Goal: Task Accomplishment & Management: Use online tool/utility

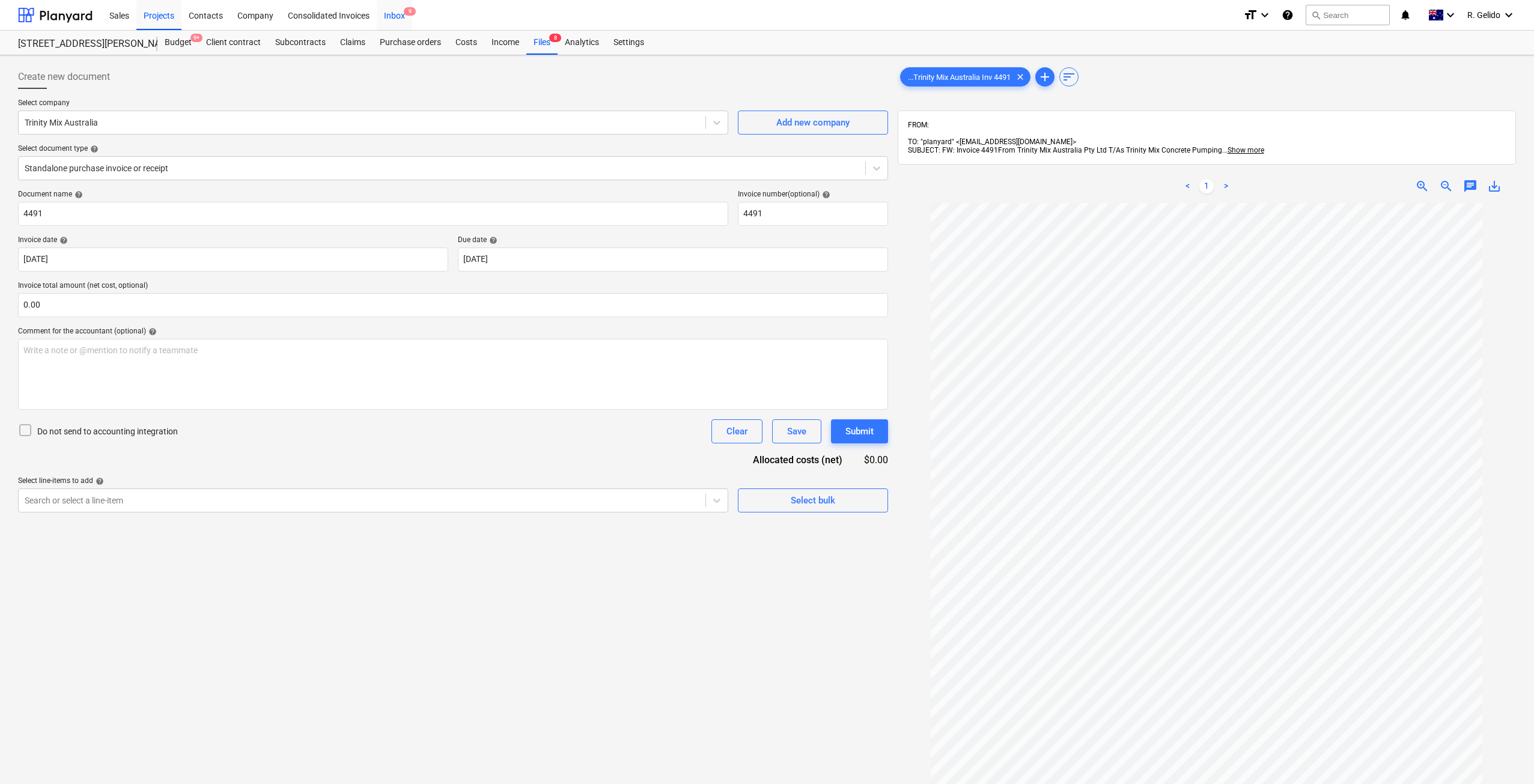
click at [403, 15] on div "Inbox 9" at bounding box center [394, 15] width 36 height 31
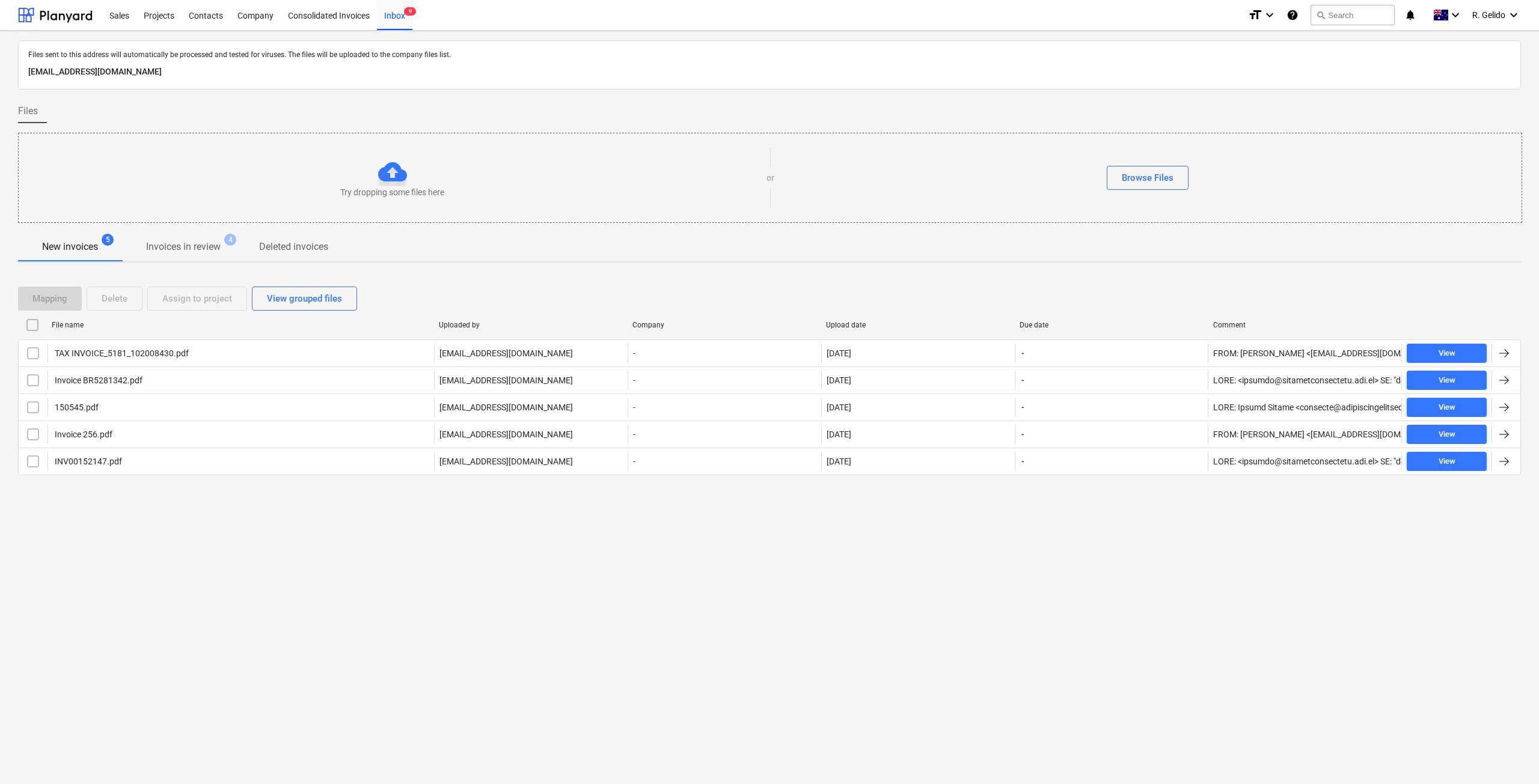
drag, startPoint x: 202, startPoint y: 600, endPoint x: 308, endPoint y: 632, distance: 110.7
click at [202, 600] on div "Files sent to this address will automatically be processed and tested for virus…" at bounding box center [770, 407] width 1539 height 754
click at [145, 12] on div "Projects" at bounding box center [159, 15] width 45 height 31
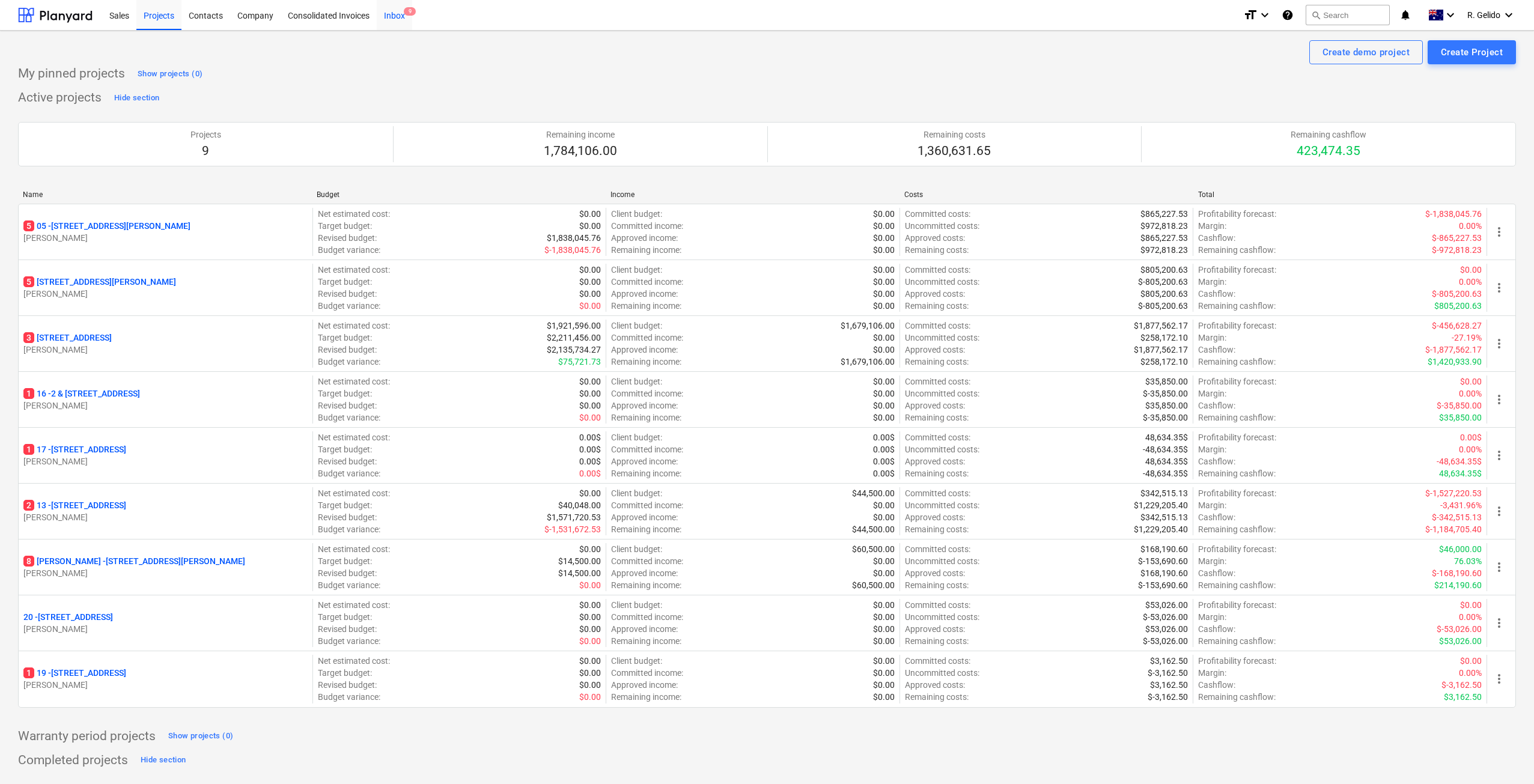
click at [393, 10] on div "Inbox 9" at bounding box center [394, 15] width 36 height 31
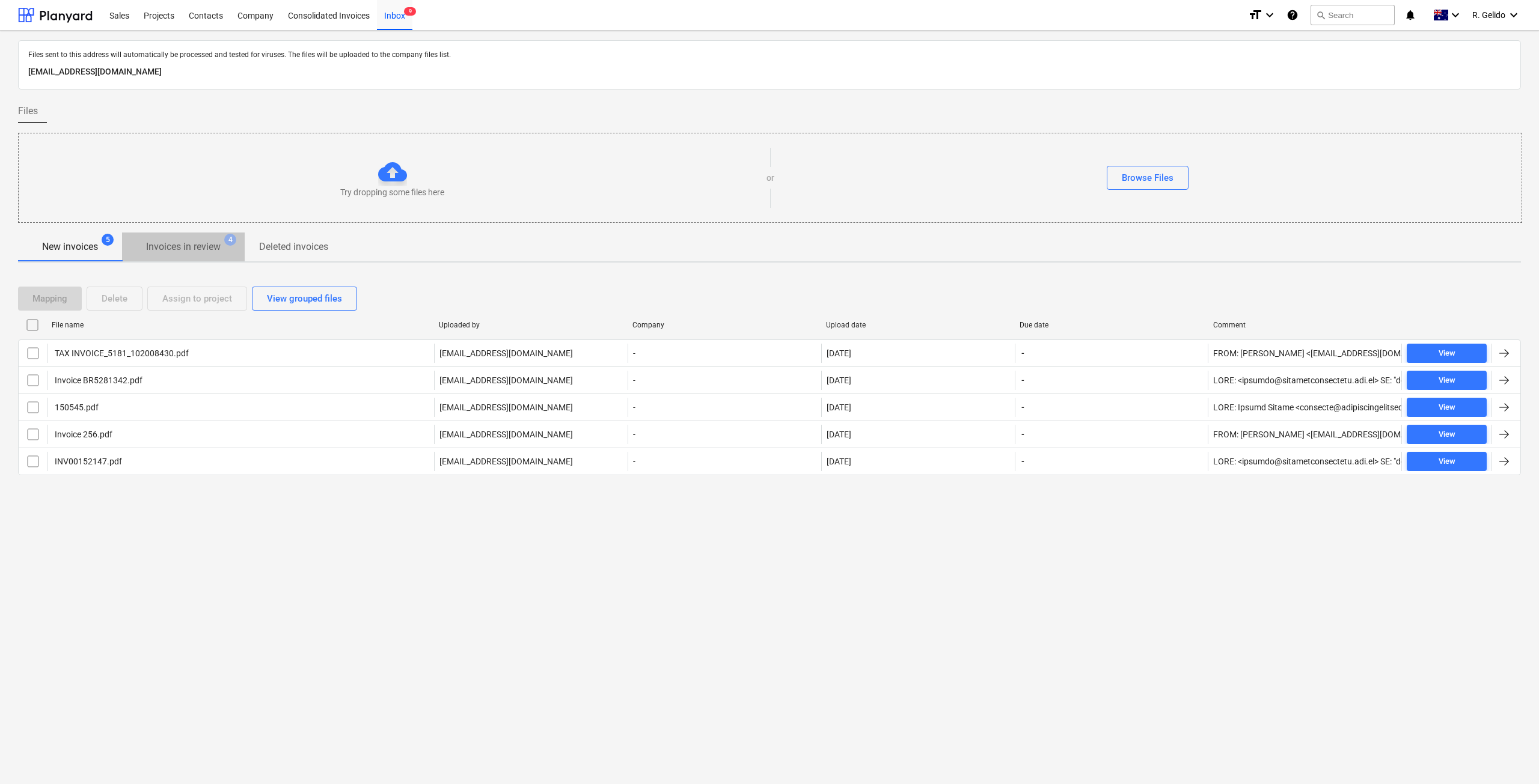
click at [191, 244] on p "Invoices in review" at bounding box center [183, 247] width 74 height 15
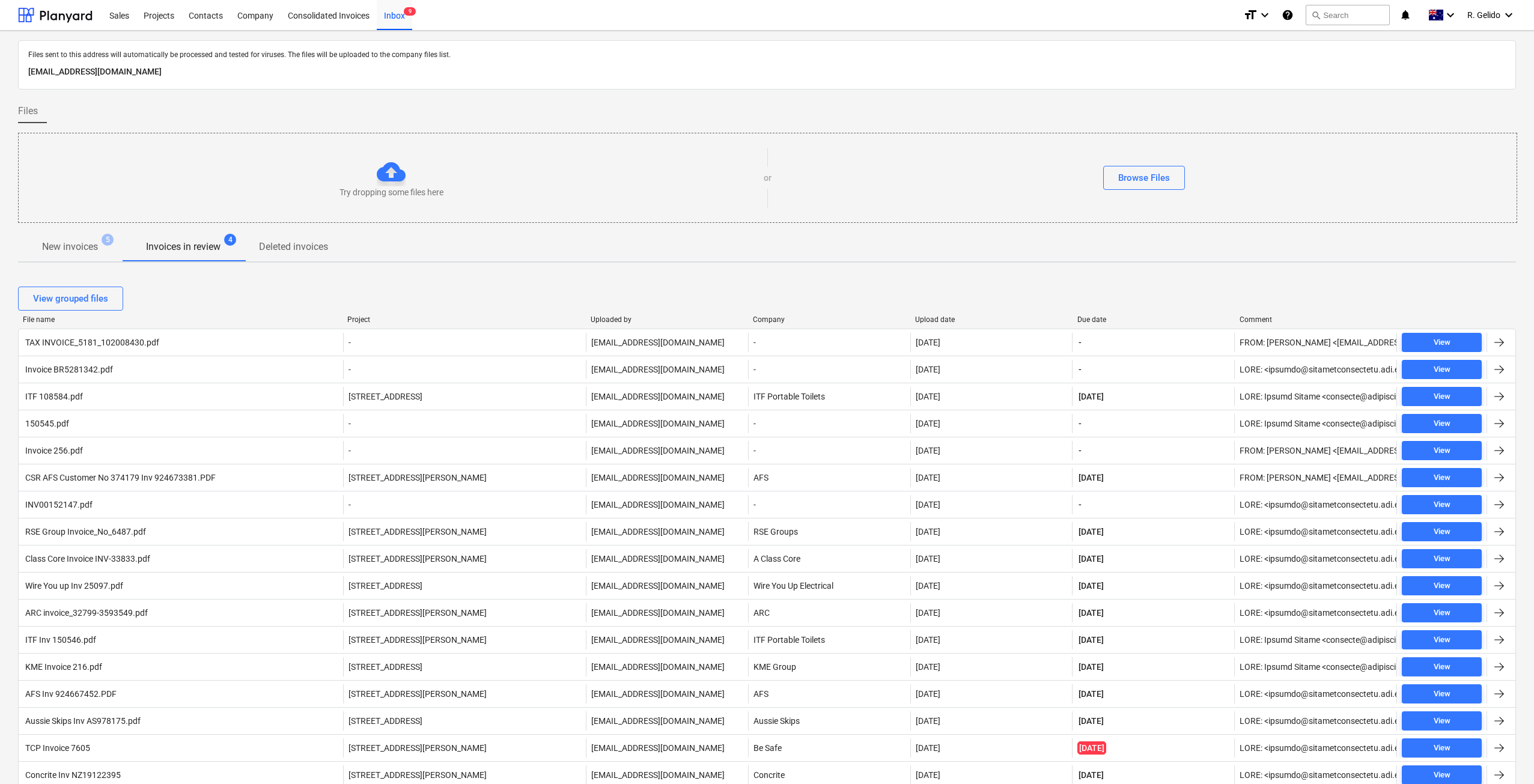
click at [84, 250] on p "New invoices" at bounding box center [70, 247] width 56 height 15
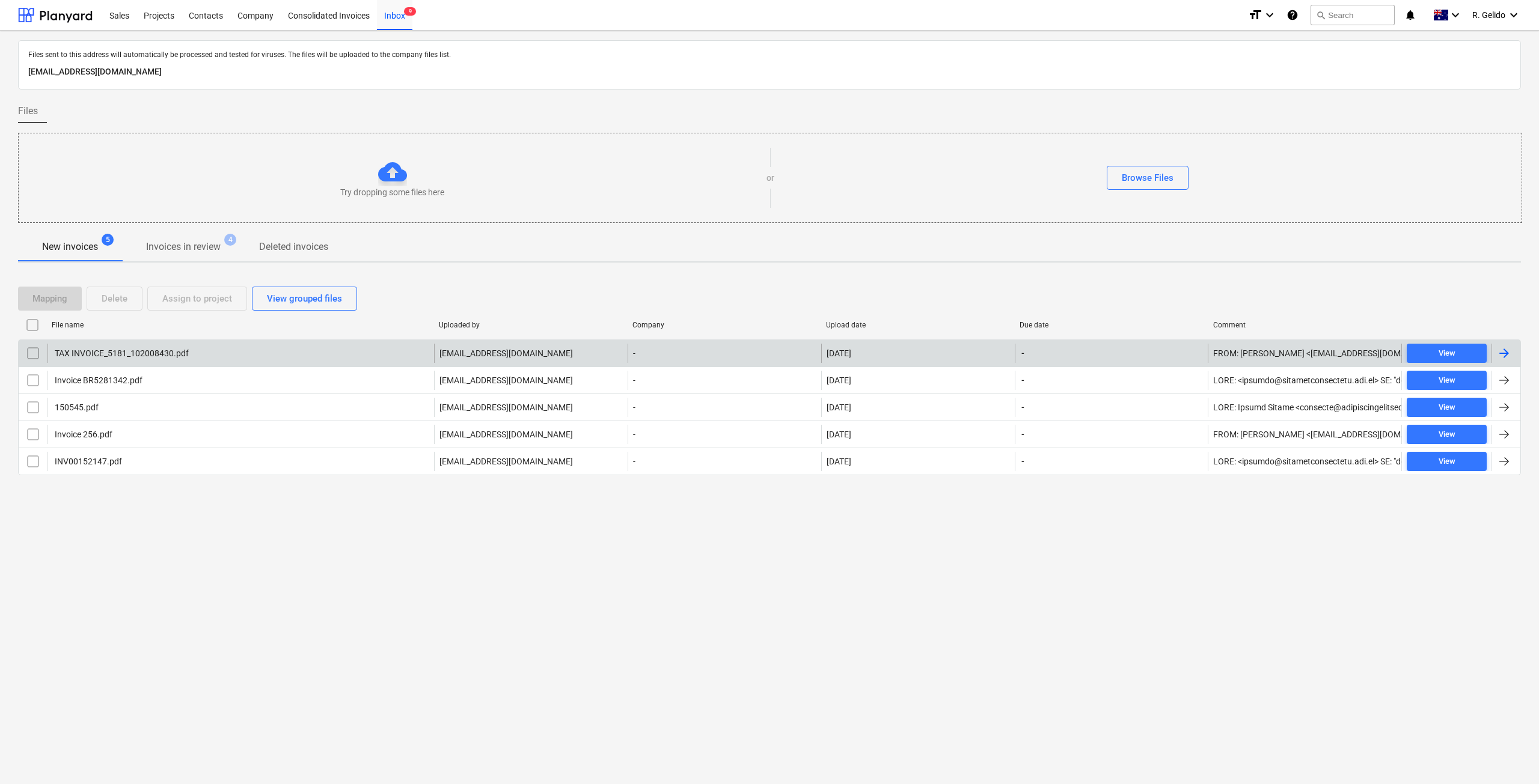
click at [199, 351] on div "TAX INVOICE_5181_102008430.pdf" at bounding box center [241, 353] width 387 height 19
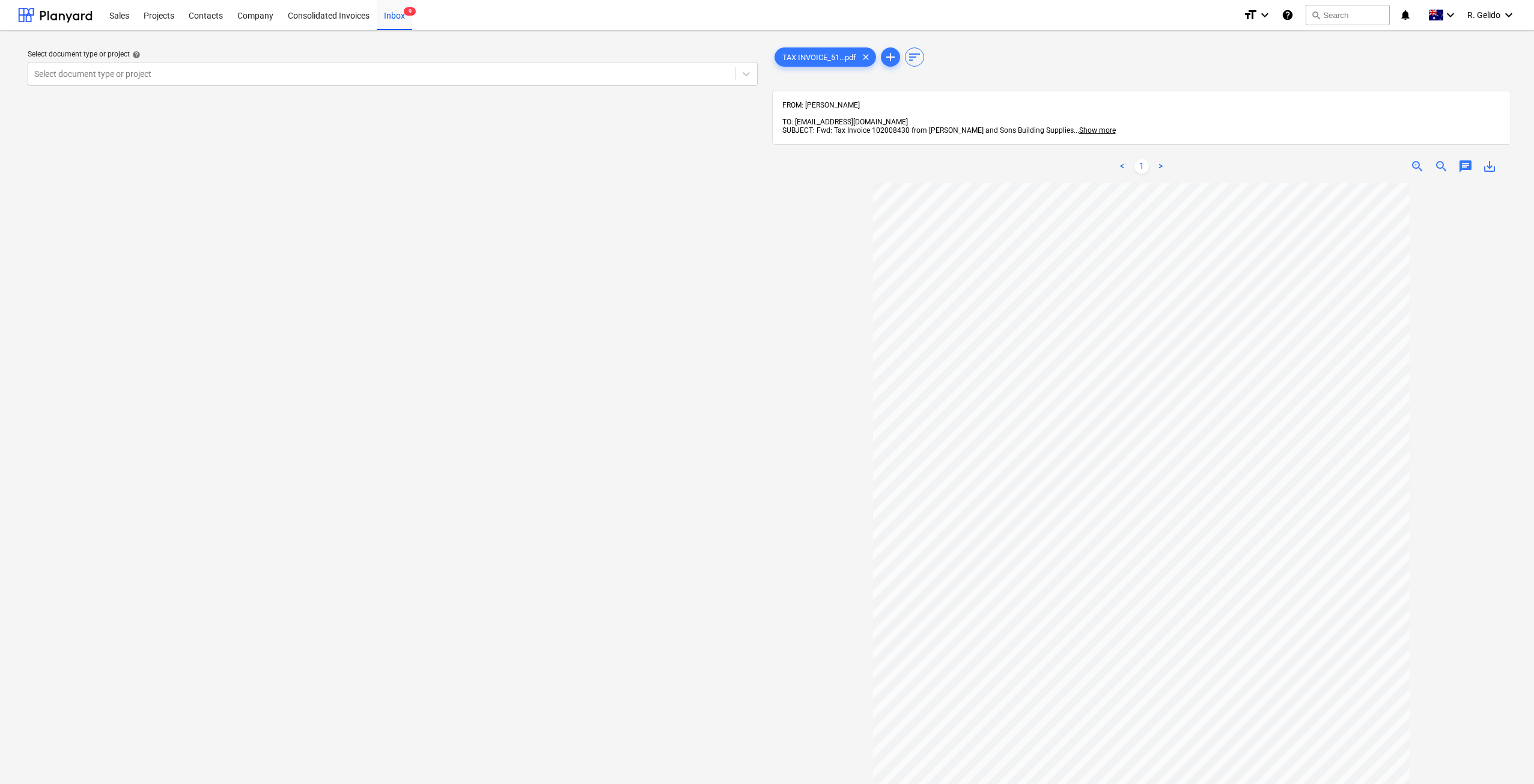
drag, startPoint x: 676, startPoint y: 690, endPoint x: 735, endPoint y: 703, distance: 60.4
click at [676, 690] on div "Select document type or project help Select document type or project" at bounding box center [392, 489] width 749 height 898
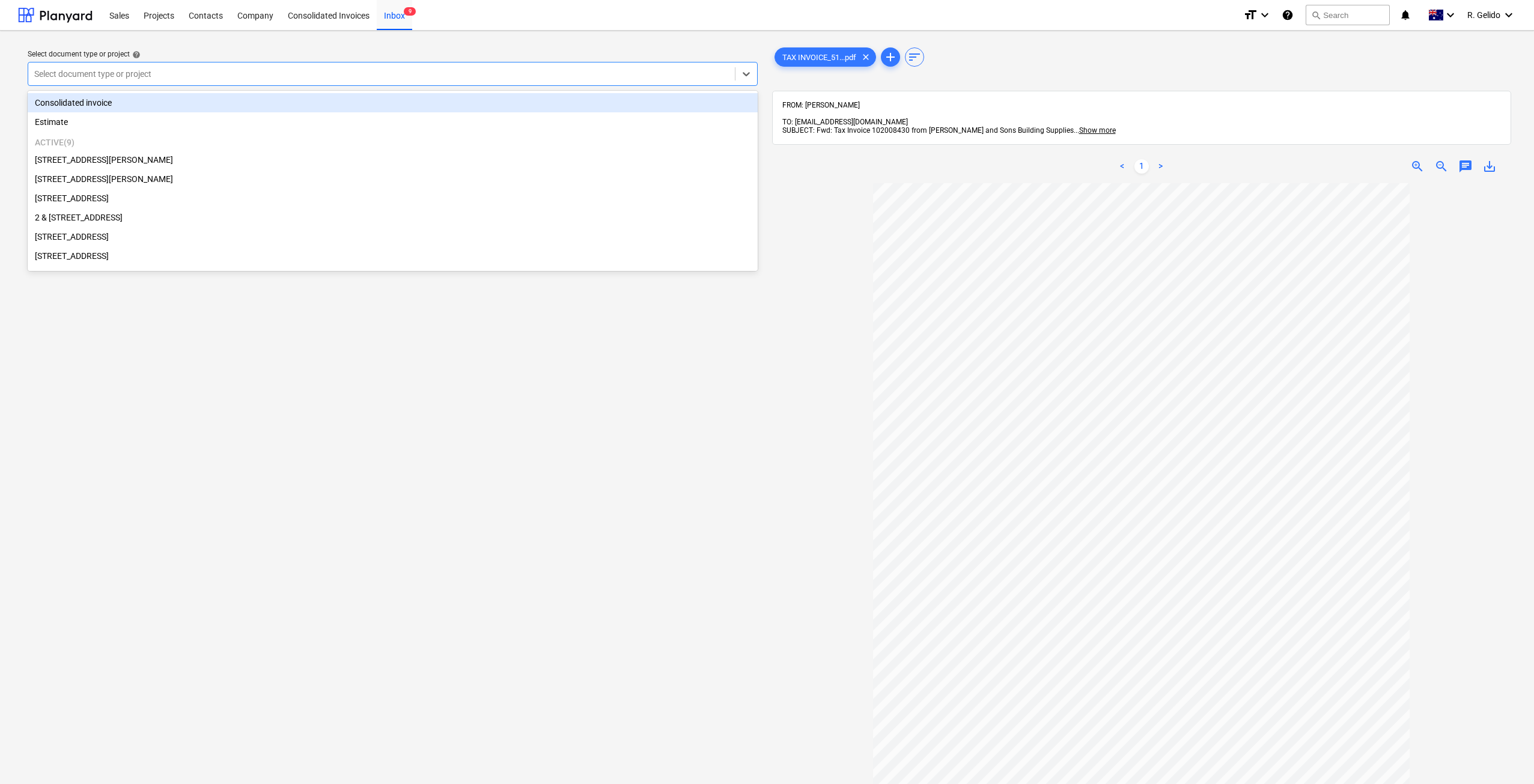
click at [145, 74] on div at bounding box center [381, 74] width 694 height 12
type input "li"
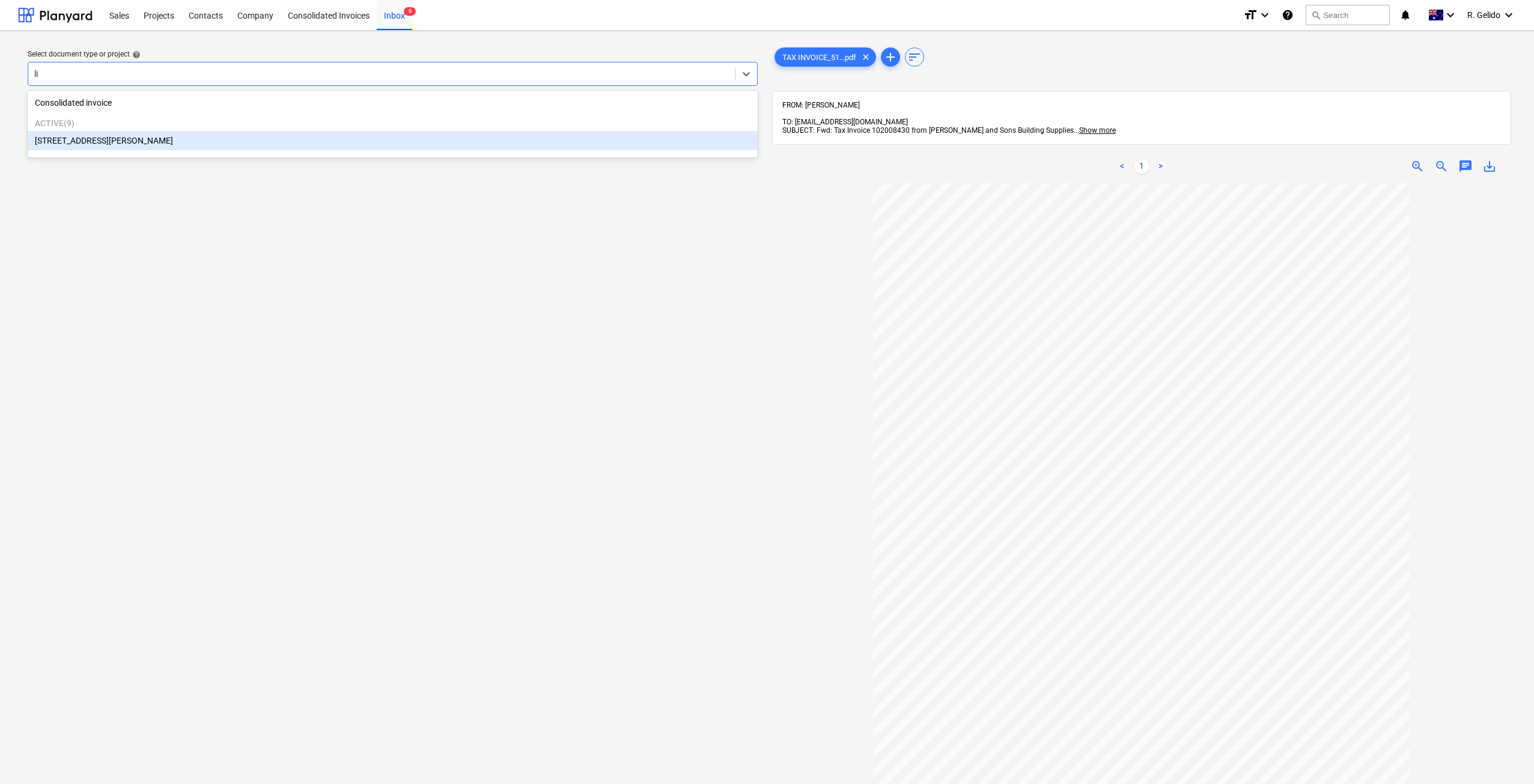
click at [136, 138] on div "[STREET_ADDRESS][PERSON_NAME]" at bounding box center [393, 140] width 730 height 19
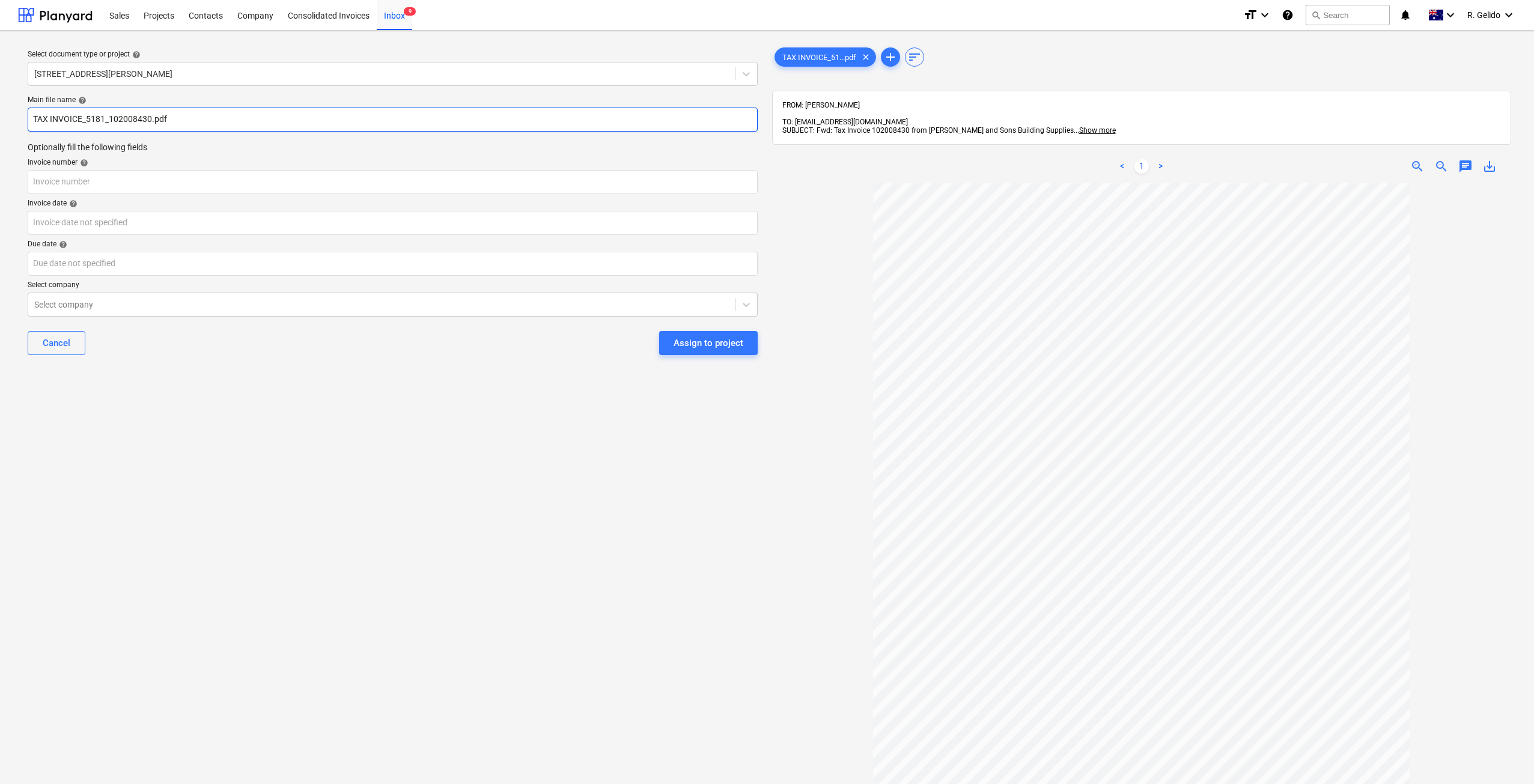
drag, startPoint x: 87, startPoint y: 120, endPoint x: 0, endPoint y: 122, distance: 87.0
click at [0, 122] on div "Select document type or project help 3 Emmerick Street, Lilyfield Main file nam…" at bounding box center [767, 489] width 1534 height 918
click at [134, 178] on input "text" at bounding box center [393, 182] width 730 height 24
drag, startPoint x: 87, startPoint y: 120, endPoint x: 18, endPoint y: 120, distance: 69.0
click at [18, 120] on div "Select document type or project help 3 Emmerick Street, Lilyfield Main file nam…" at bounding box center [392, 489] width 749 height 898
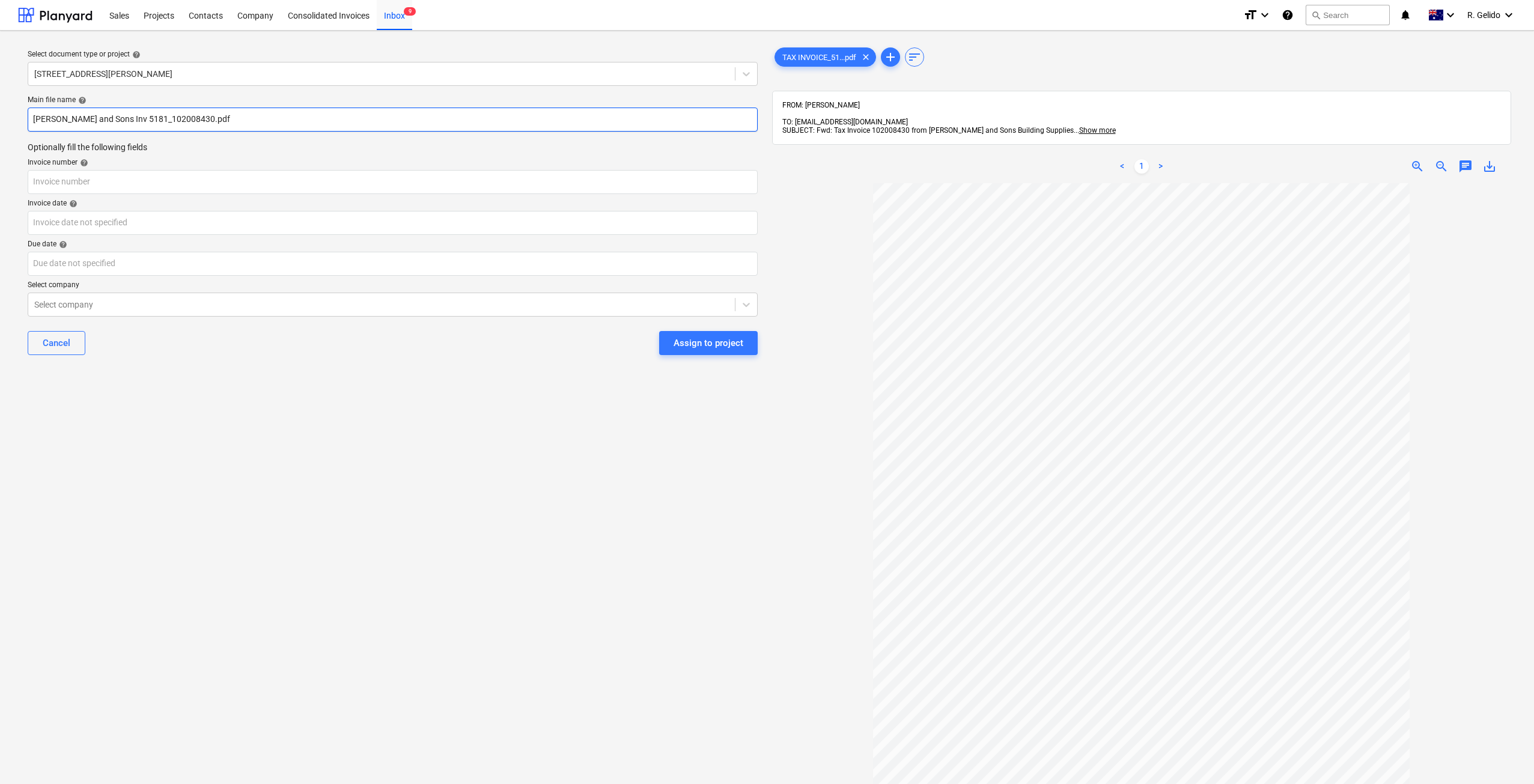
click at [120, 118] on input "Joe and Sons Inv 5181_102008430.pdf" at bounding box center [393, 119] width 730 height 24
type input "Joe and Sons Inv 102008430.pdf"
click at [131, 188] on input "text" at bounding box center [393, 182] width 730 height 24
type input "102008430"
click at [200, 218] on body "Sales Projects Contacts Company Consolidated Invoices Inbox 9 format_size keybo…" at bounding box center [767, 392] width 1534 height 784
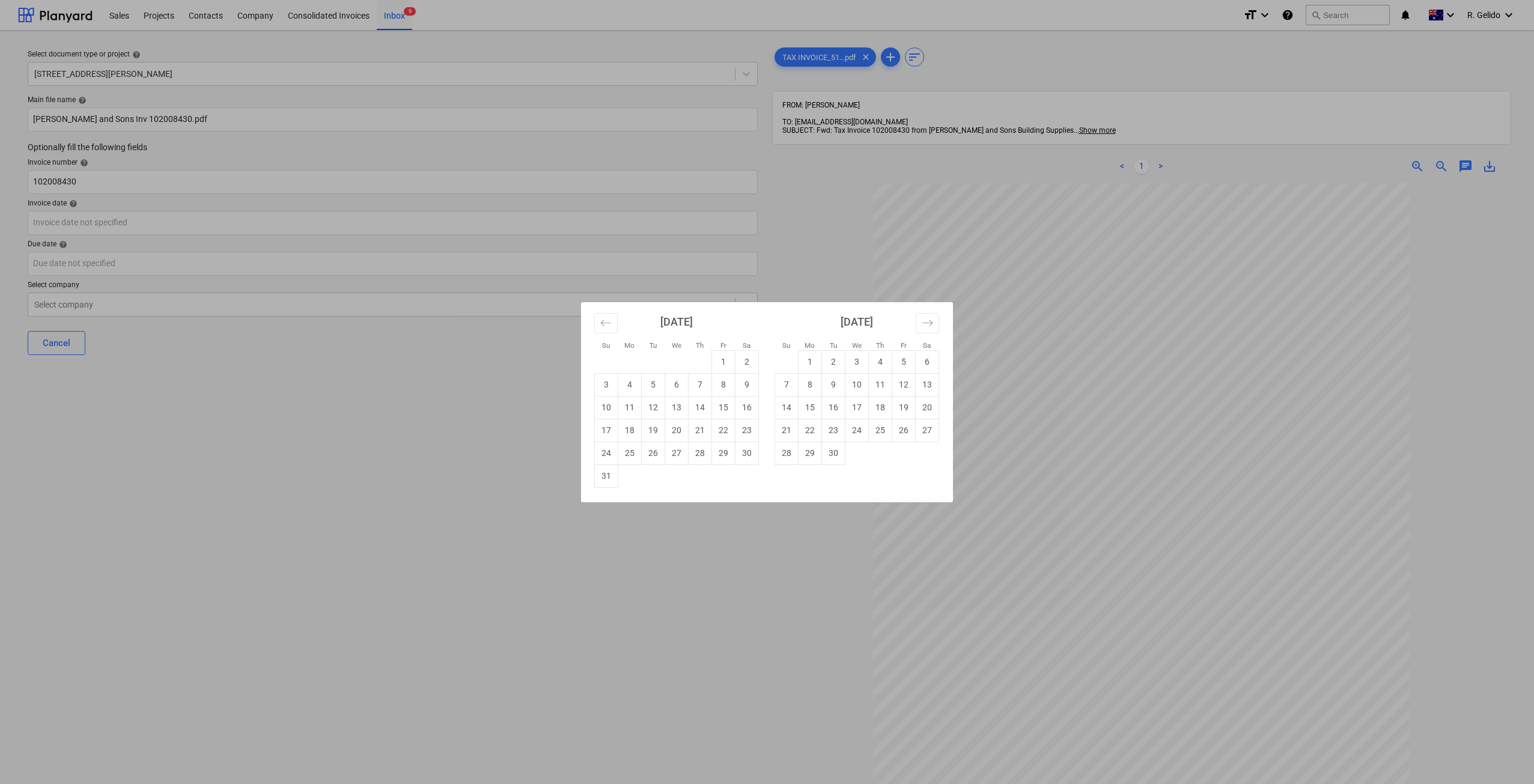
click at [555, 547] on div "Su Mo Tu We Th Fr Sa Su Mo Tu We Th Fr Sa July 2025 1 2 3 4 5 6 7 8 9 10 11 12 …" at bounding box center [767, 392] width 1534 height 784
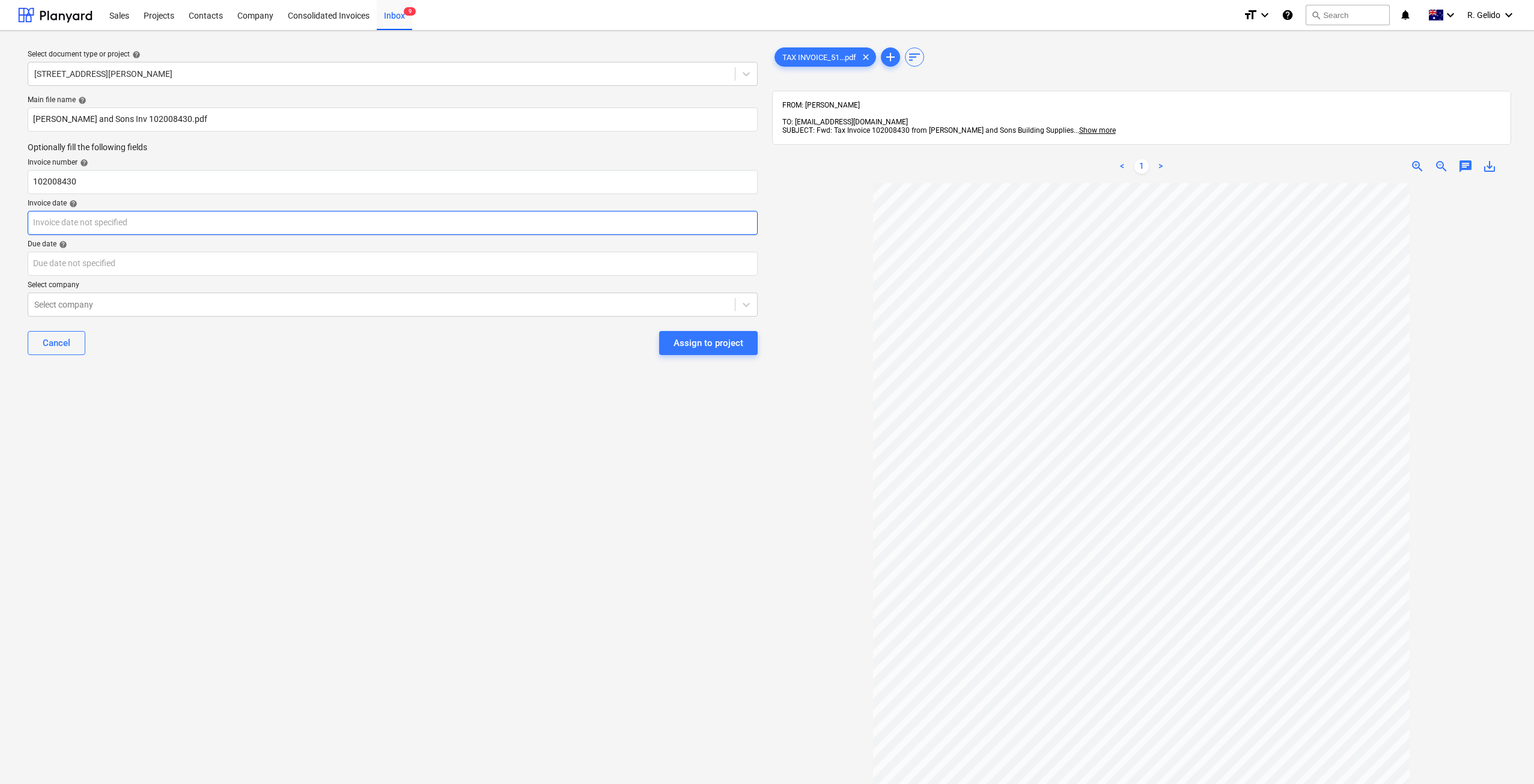
click at [120, 218] on body "Sales Projects Contacts Company Consolidated Invoices Inbox 9 format_size keybo…" at bounding box center [767, 392] width 1534 height 784
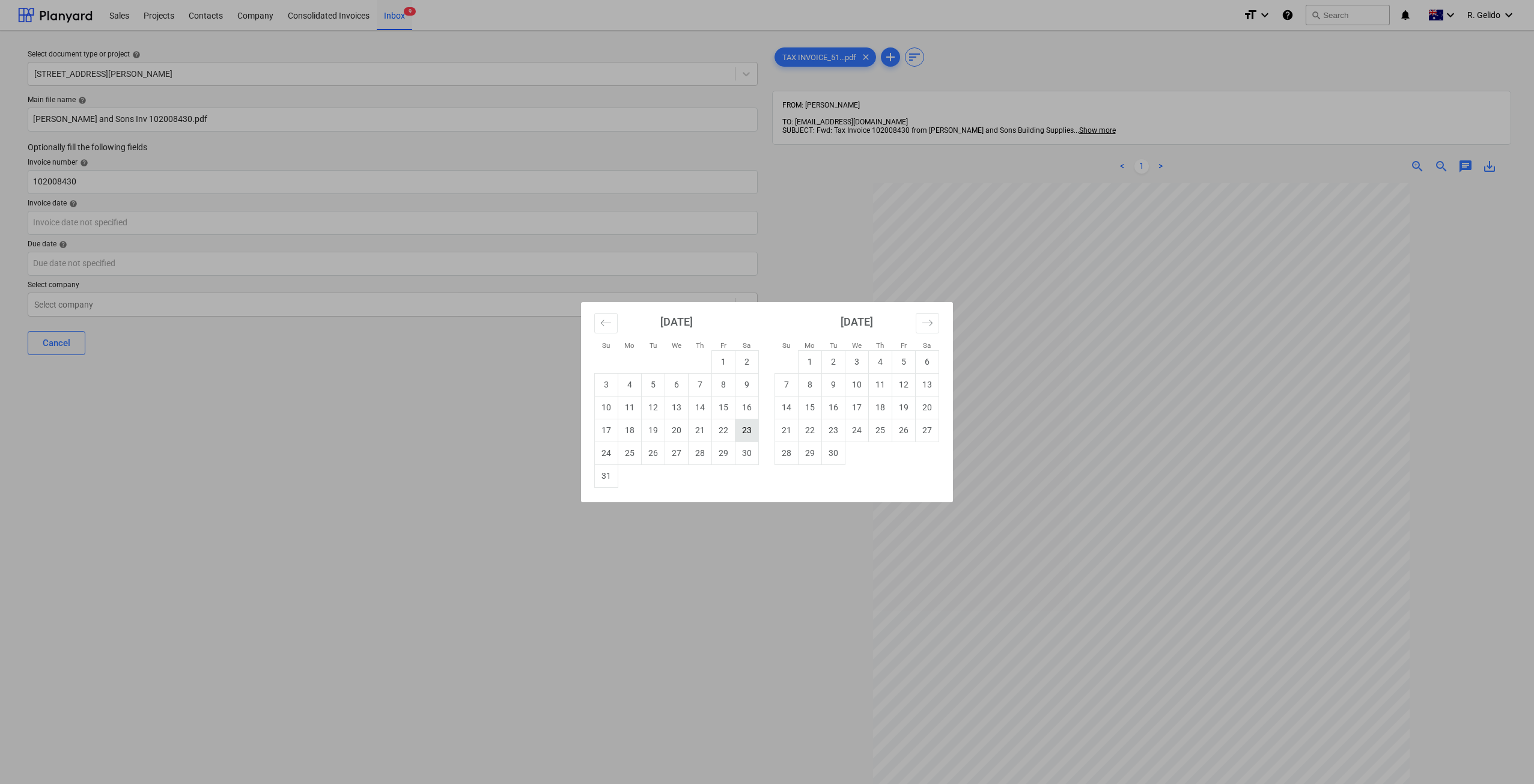
click at [741, 426] on td "23" at bounding box center [747, 431] width 23 height 23
type input "23 Aug 2025"
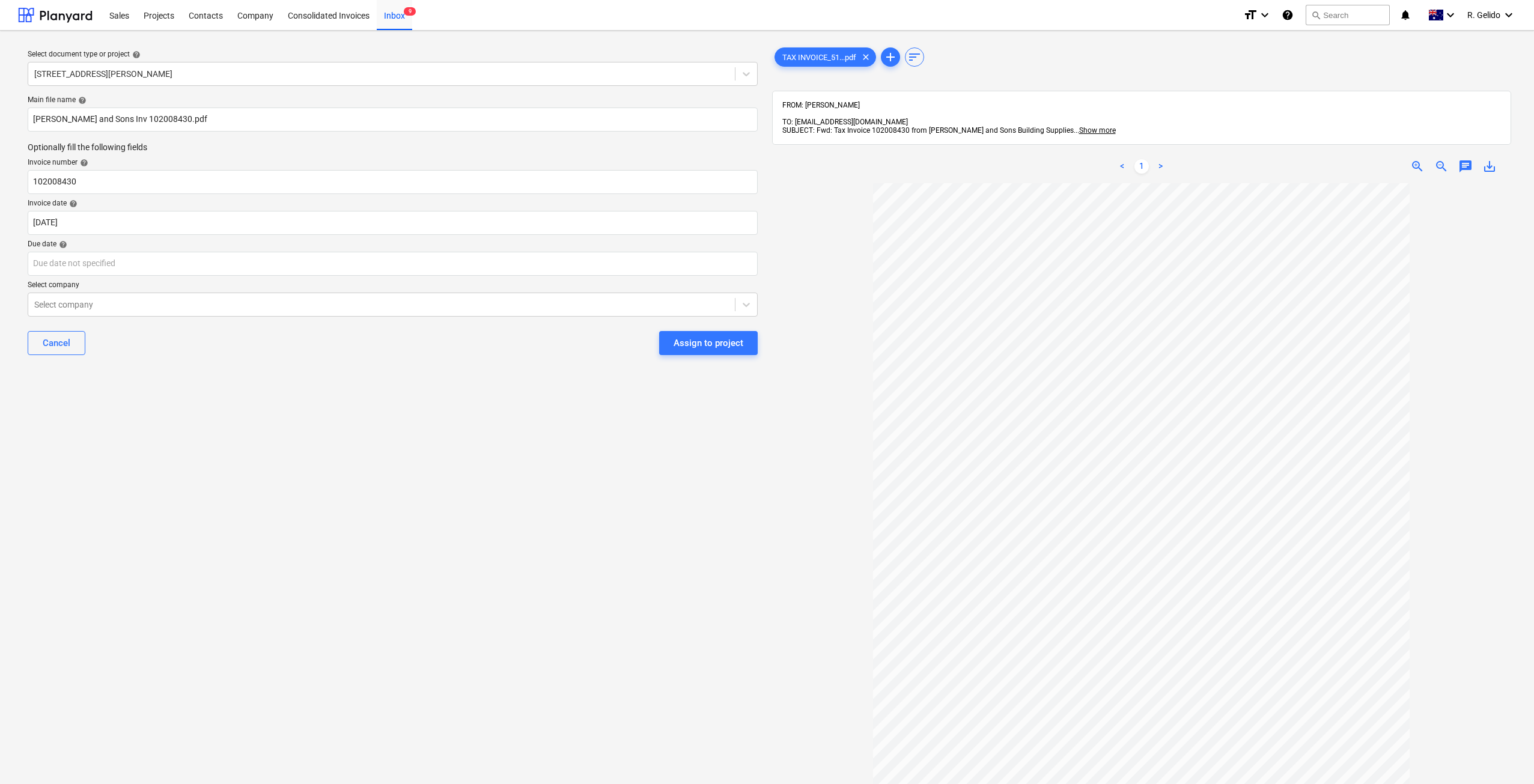
drag, startPoint x: 465, startPoint y: 493, endPoint x: 470, endPoint y: 487, distance: 7.8
click at [470, 489] on div "Select document type or project help 3 Emmerick Street, Lilyfield Main file nam…" at bounding box center [392, 489] width 749 height 898
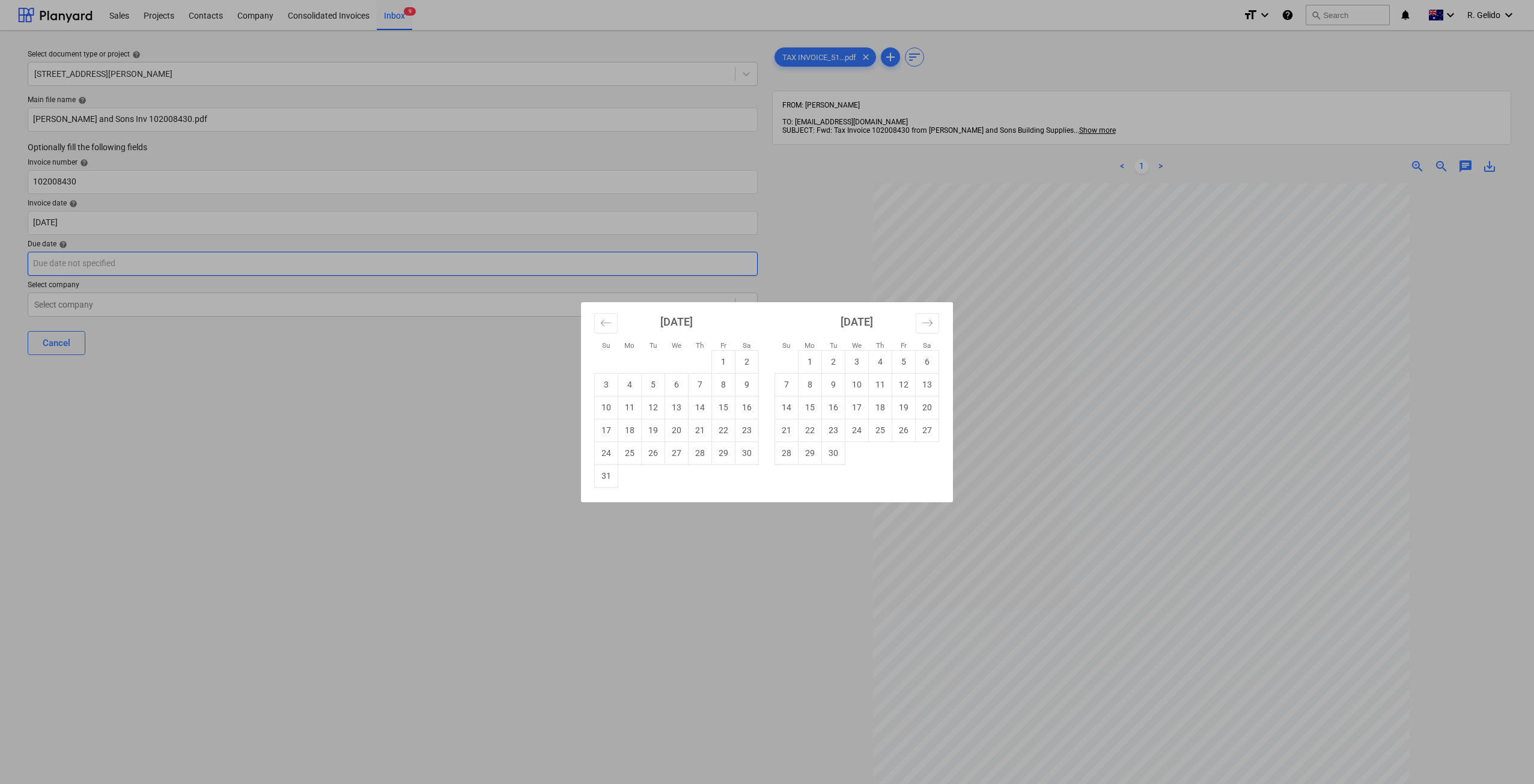
click at [152, 258] on body "Sales Projects Contacts Company Consolidated Invoices Inbox 9 format_size keybo…" at bounding box center [767, 392] width 1534 height 784
click at [835, 460] on td "30" at bounding box center [833, 453] width 23 height 23
type input "30 Sep 2025"
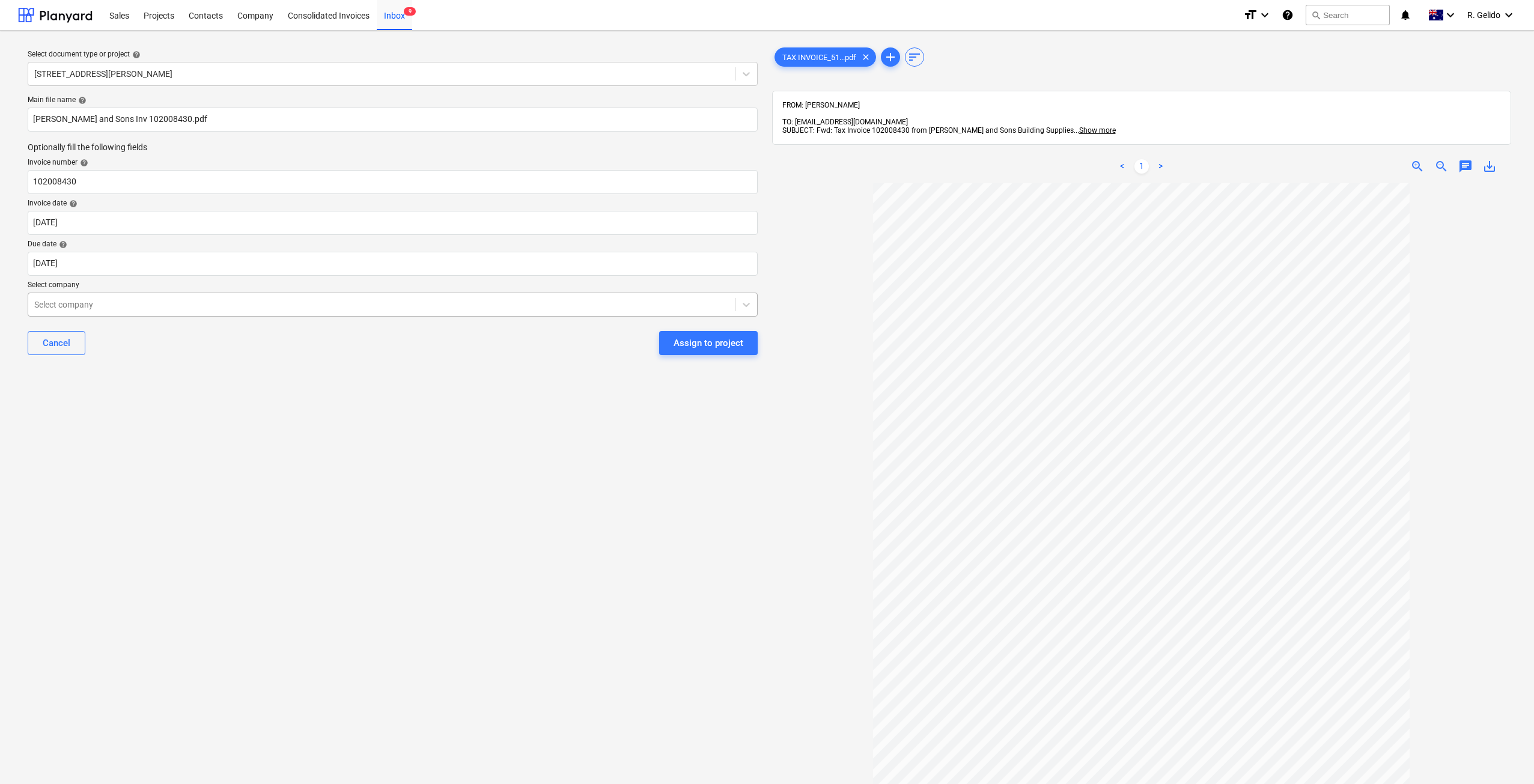
click at [89, 298] on div at bounding box center [381, 305] width 694 height 12
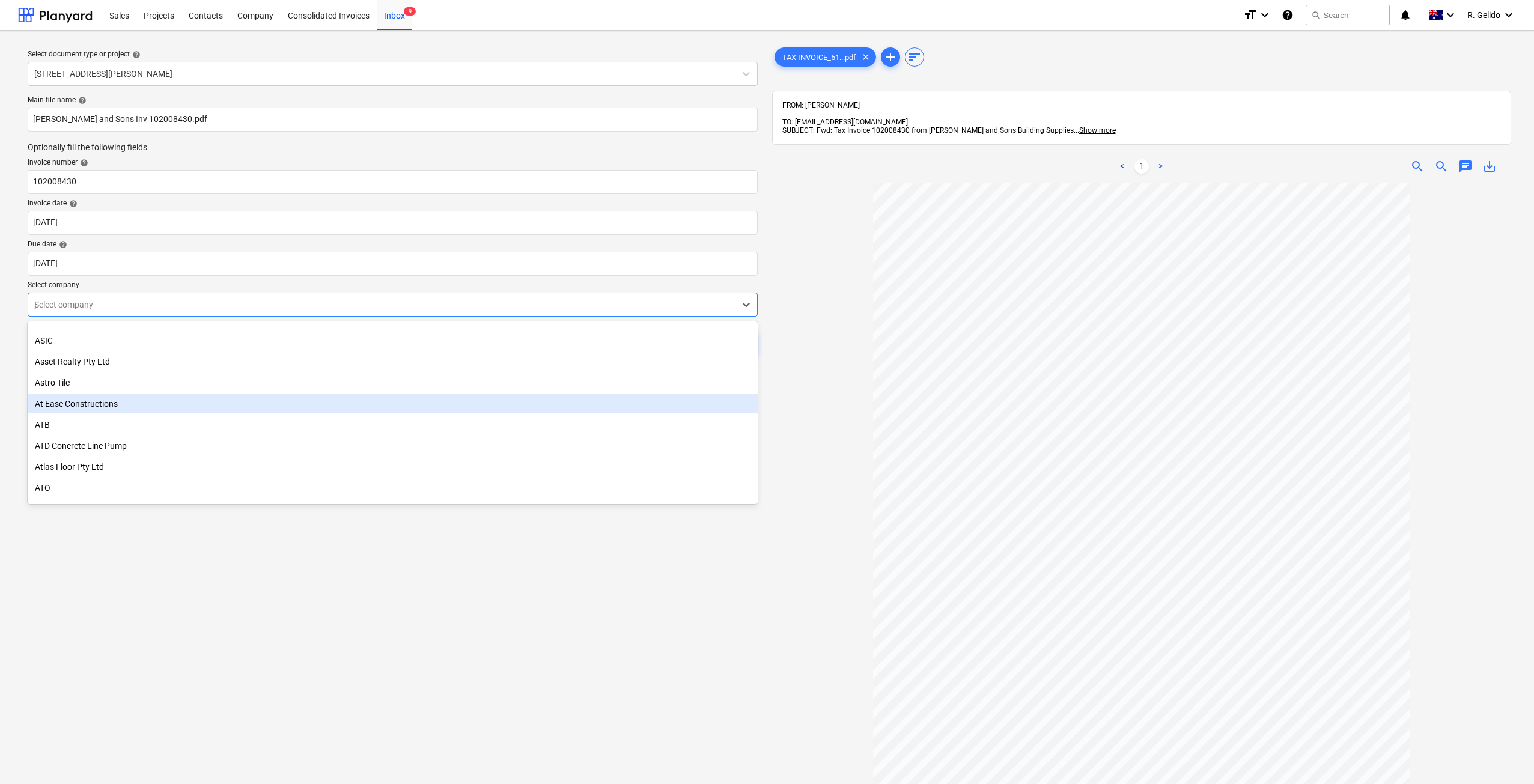
scroll to position [997, 0]
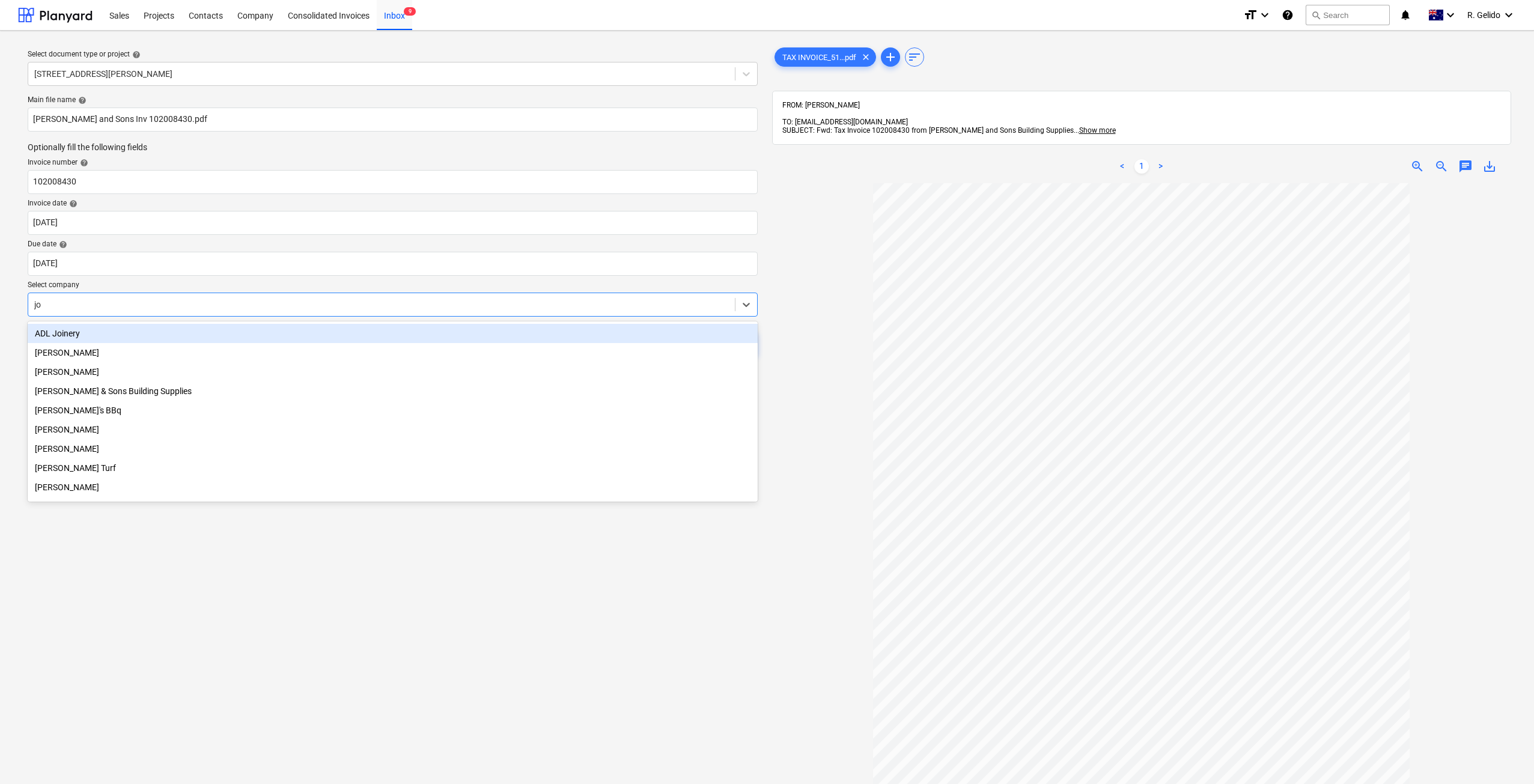
type input "joe"
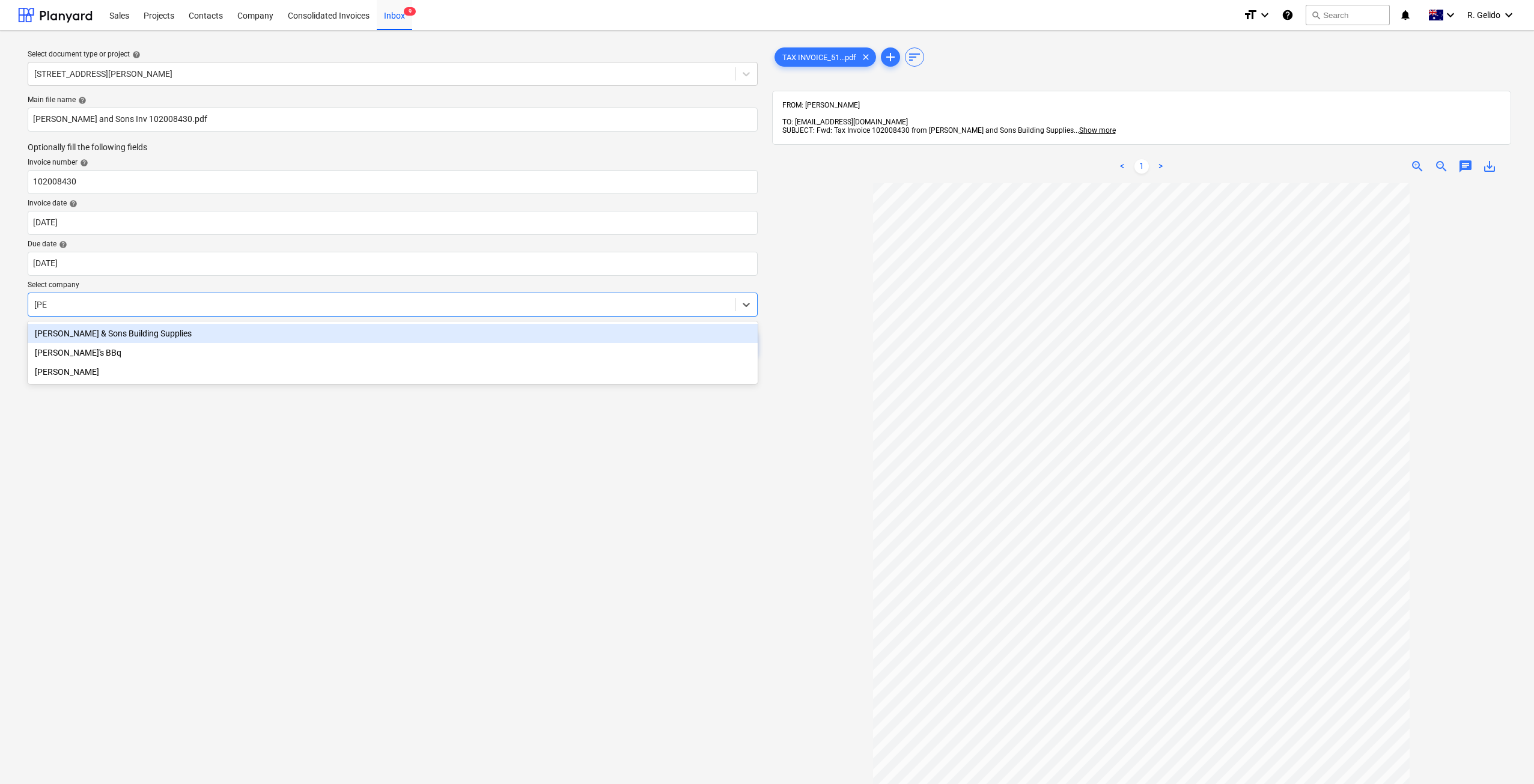
click at [128, 336] on div "Joe & Sons Building Supplies" at bounding box center [393, 333] width 730 height 19
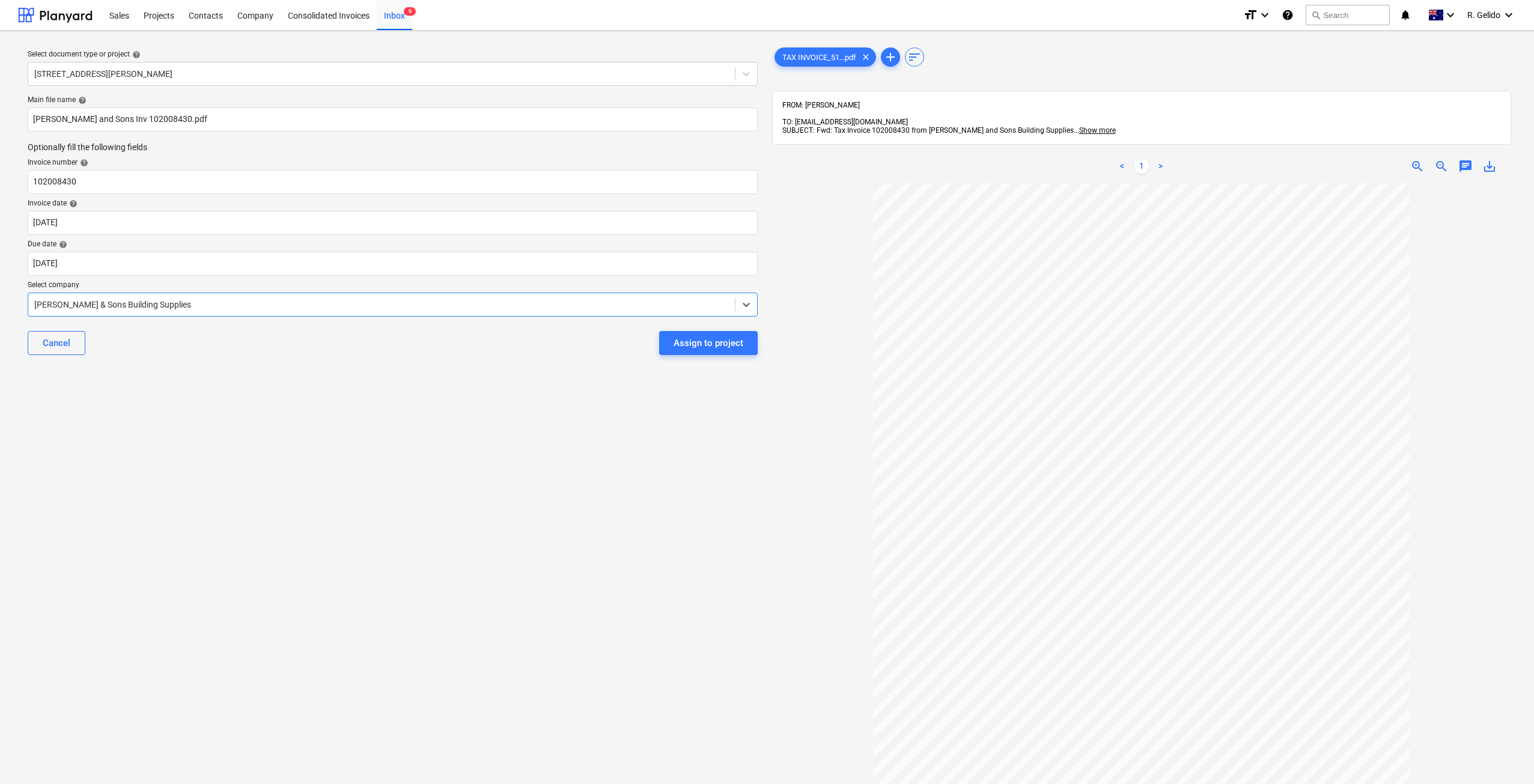
click at [346, 452] on div "Select document type or project help 3 Emmerick Street, Lilyfield Main file nam…" at bounding box center [392, 489] width 749 height 898
click at [727, 343] on div "Assign to project" at bounding box center [708, 343] width 70 height 15
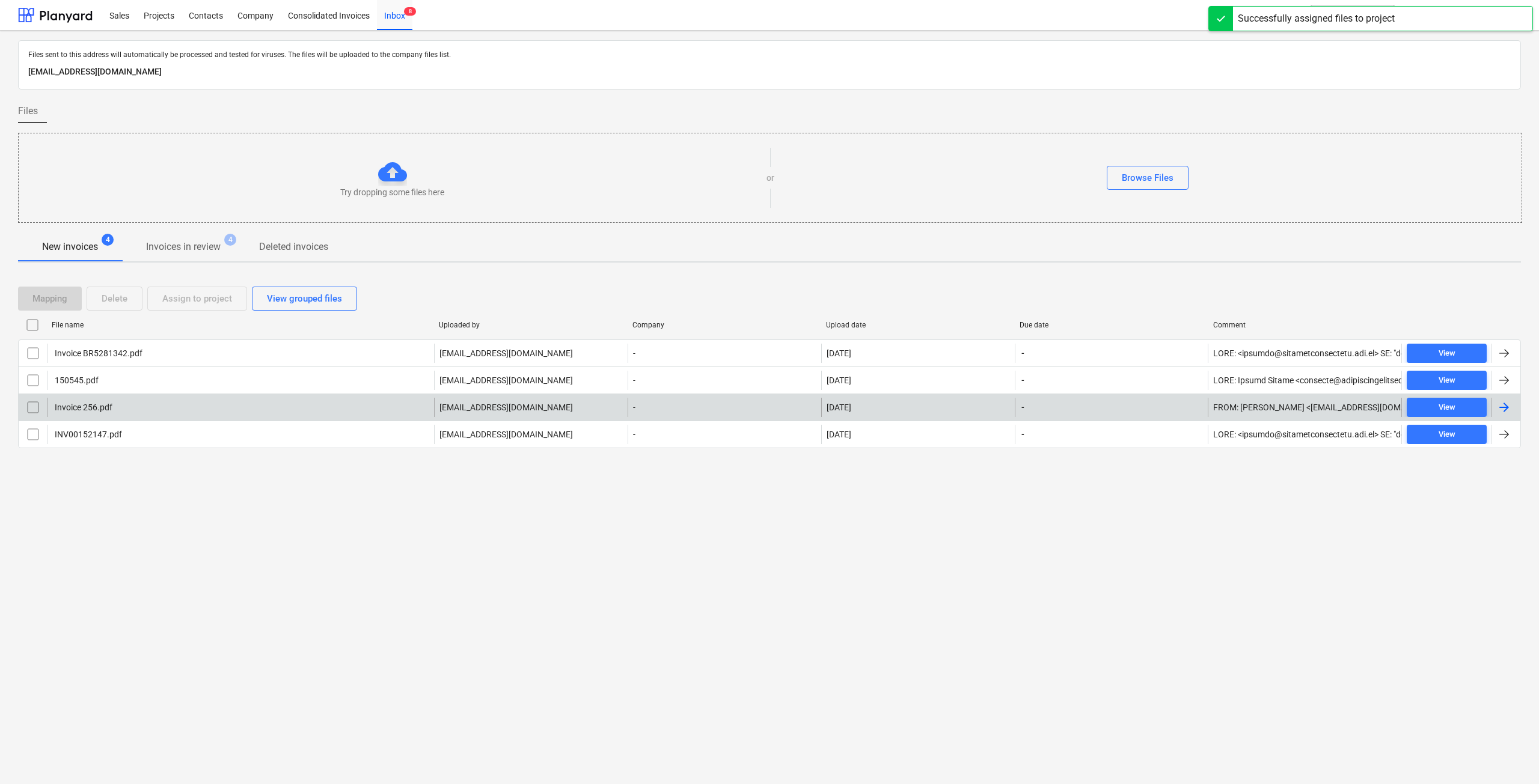
click at [158, 414] on div "Invoice 256.pdf" at bounding box center [241, 407] width 387 height 19
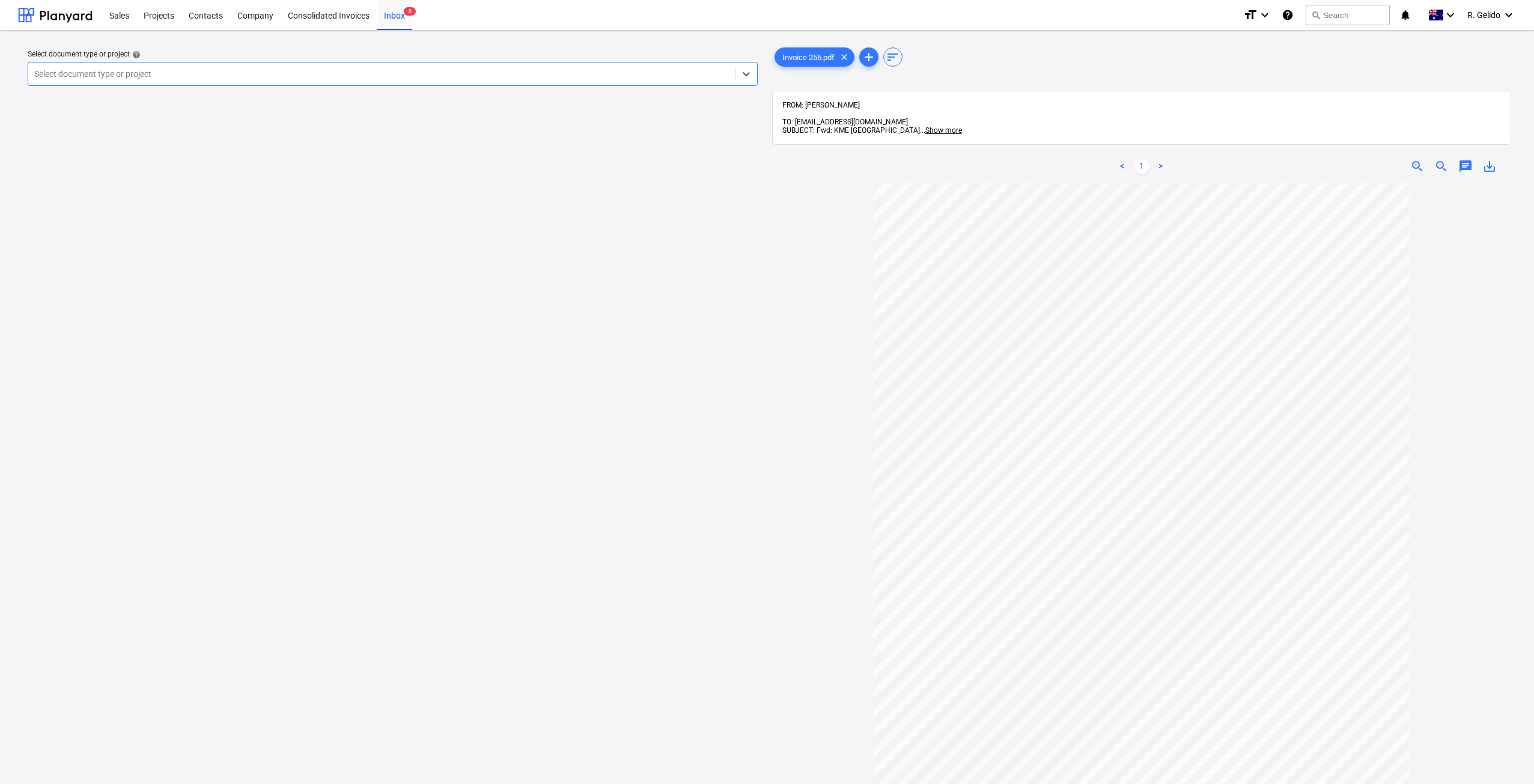
click at [590, 81] on div "Select document type or project" at bounding box center [382, 74] width 707 height 17
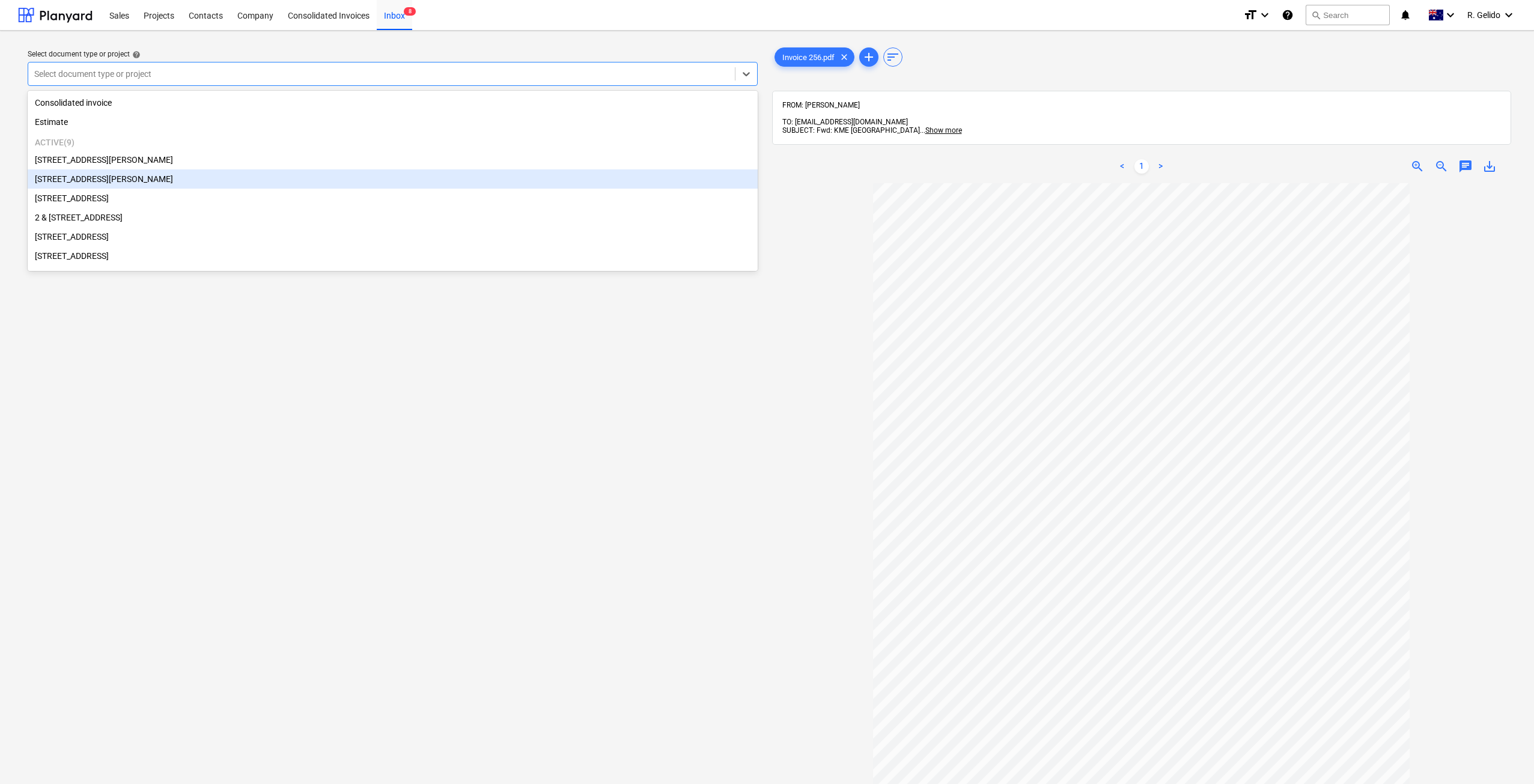
click at [134, 184] on div "[STREET_ADDRESS][PERSON_NAME]" at bounding box center [393, 179] width 730 height 19
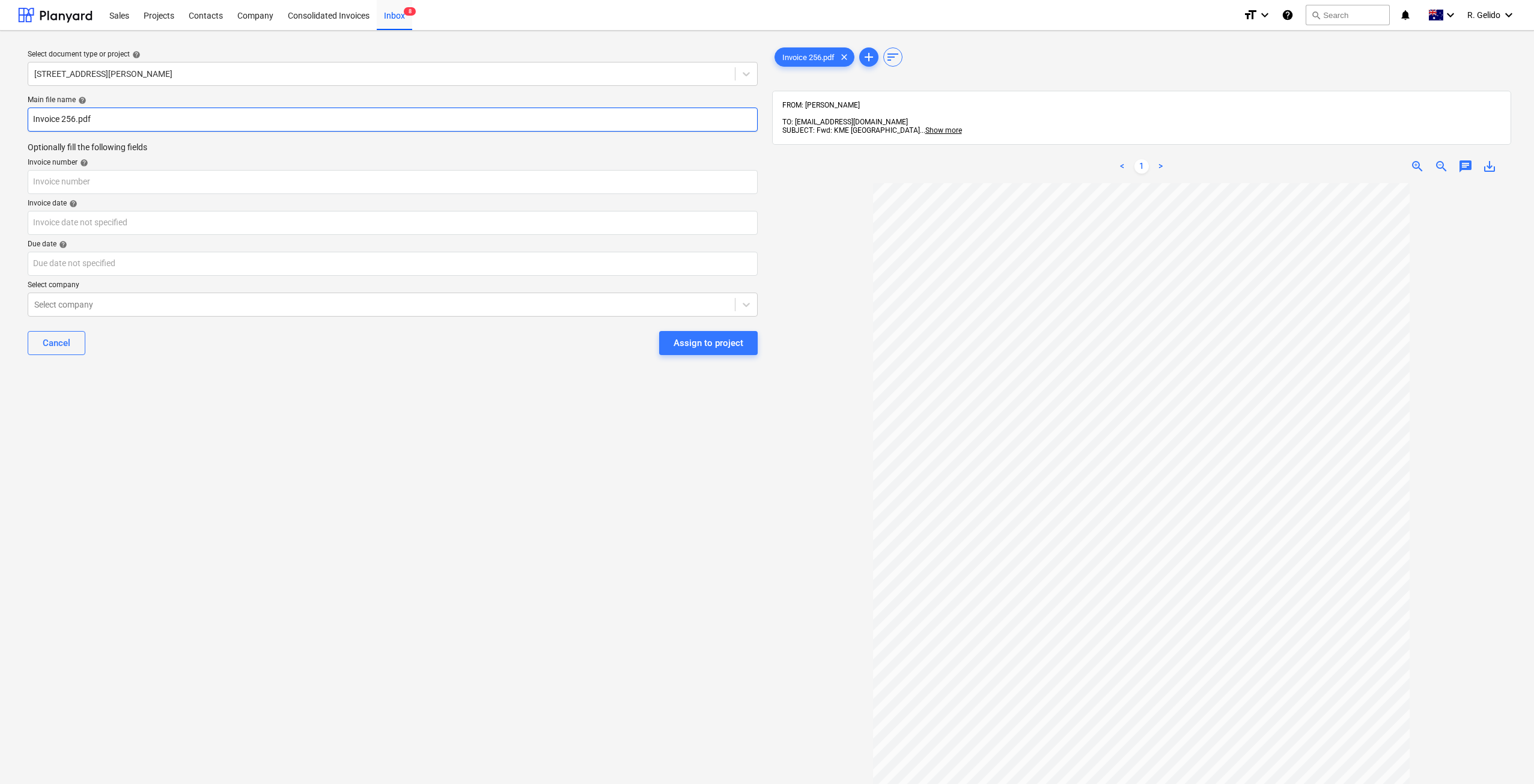
click at [34, 117] on input "Invoice 256.pdf" at bounding box center [393, 119] width 730 height 24
type input "KME Invoice 256.pdf"
click at [69, 182] on input "text" at bounding box center [393, 182] width 730 height 24
type input "256"
click at [90, 229] on body "Sales Projects Contacts Company Consolidated Invoices Inbox 8 format_size keybo…" at bounding box center [767, 392] width 1534 height 784
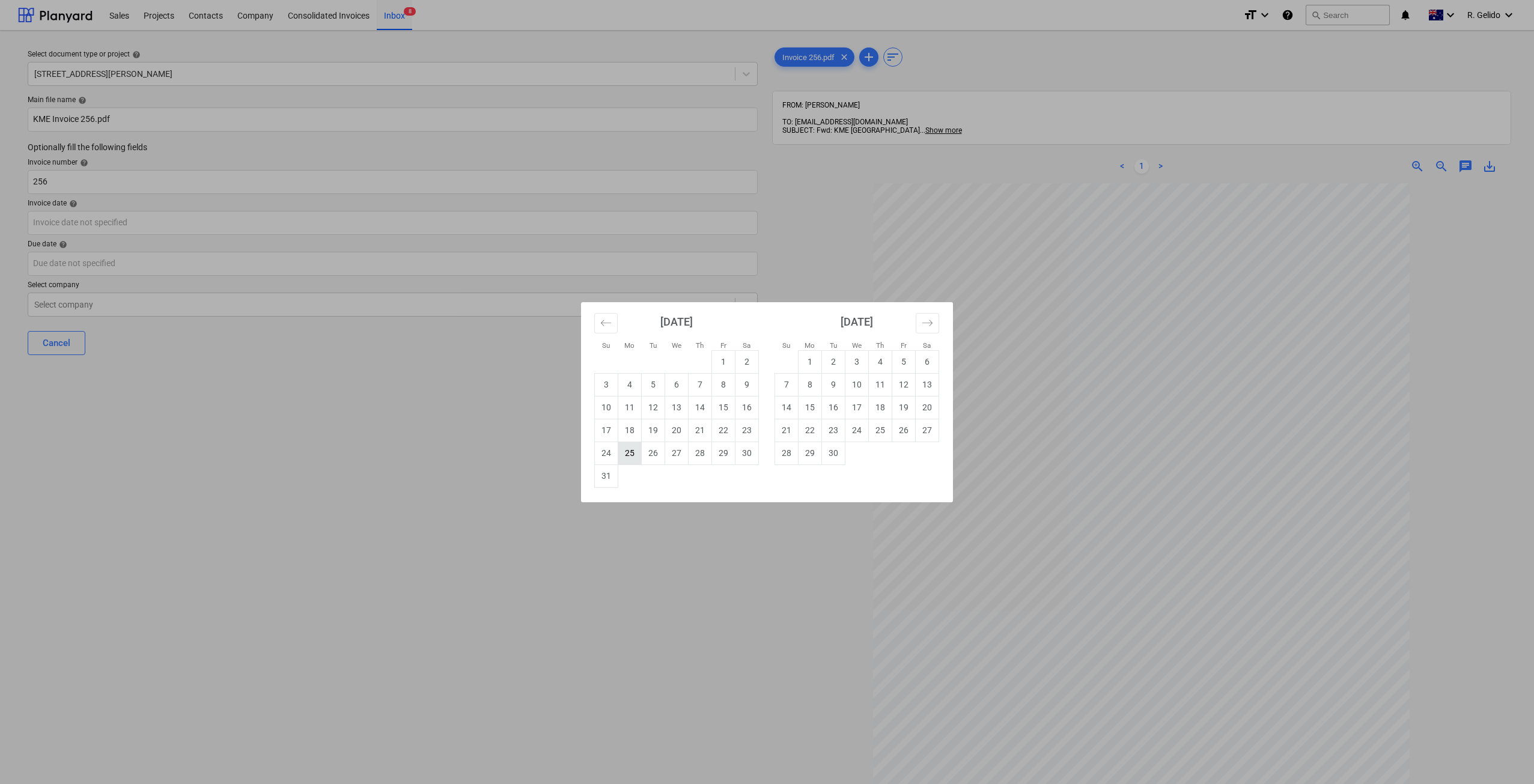
click at [636, 462] on td "25" at bounding box center [630, 453] width 23 height 23
type input "25 Aug 2025"
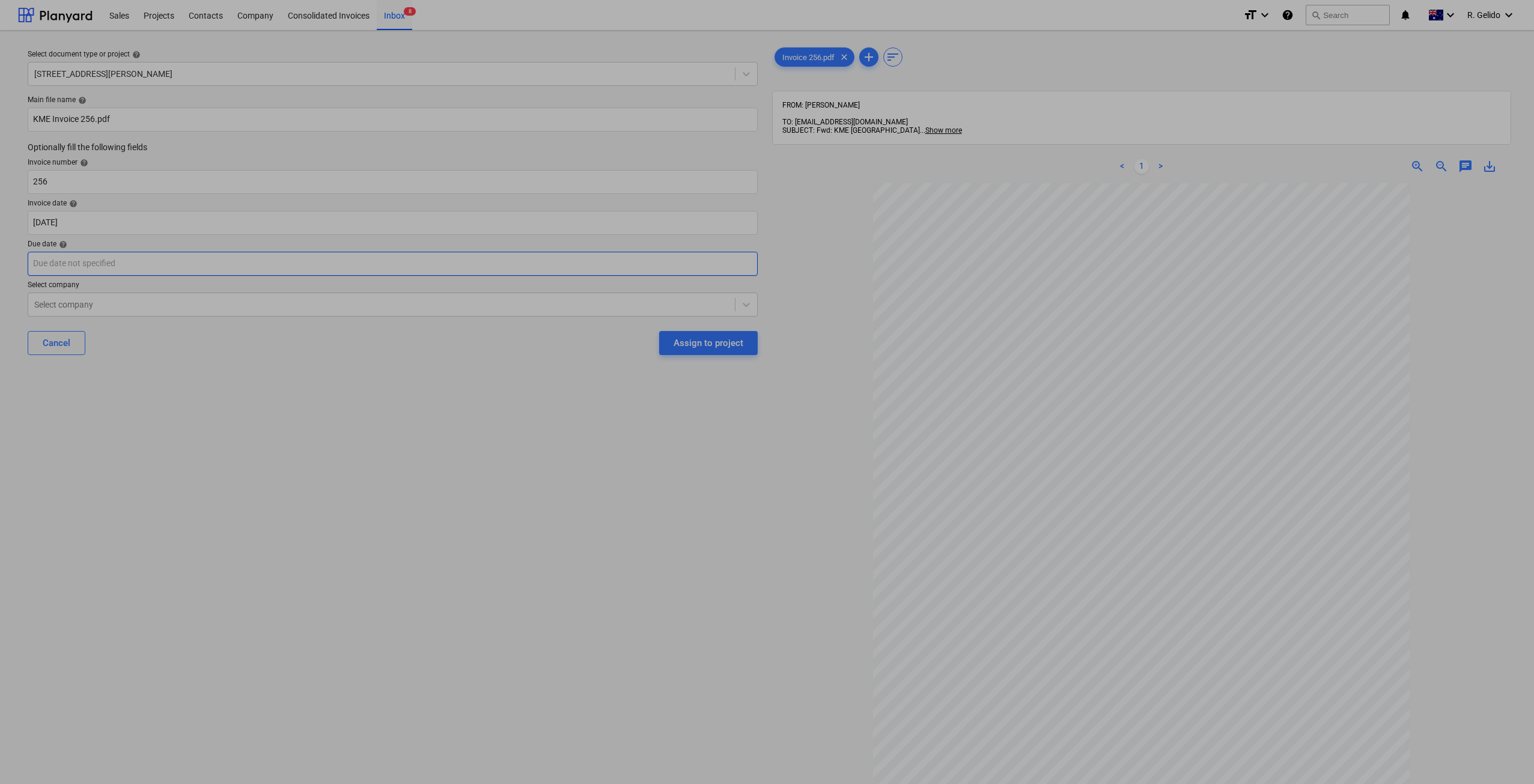
click at [186, 266] on body "Sales Projects Contacts Company Consolidated Invoices Inbox 8 format_size keybo…" at bounding box center [767, 392] width 1534 height 784
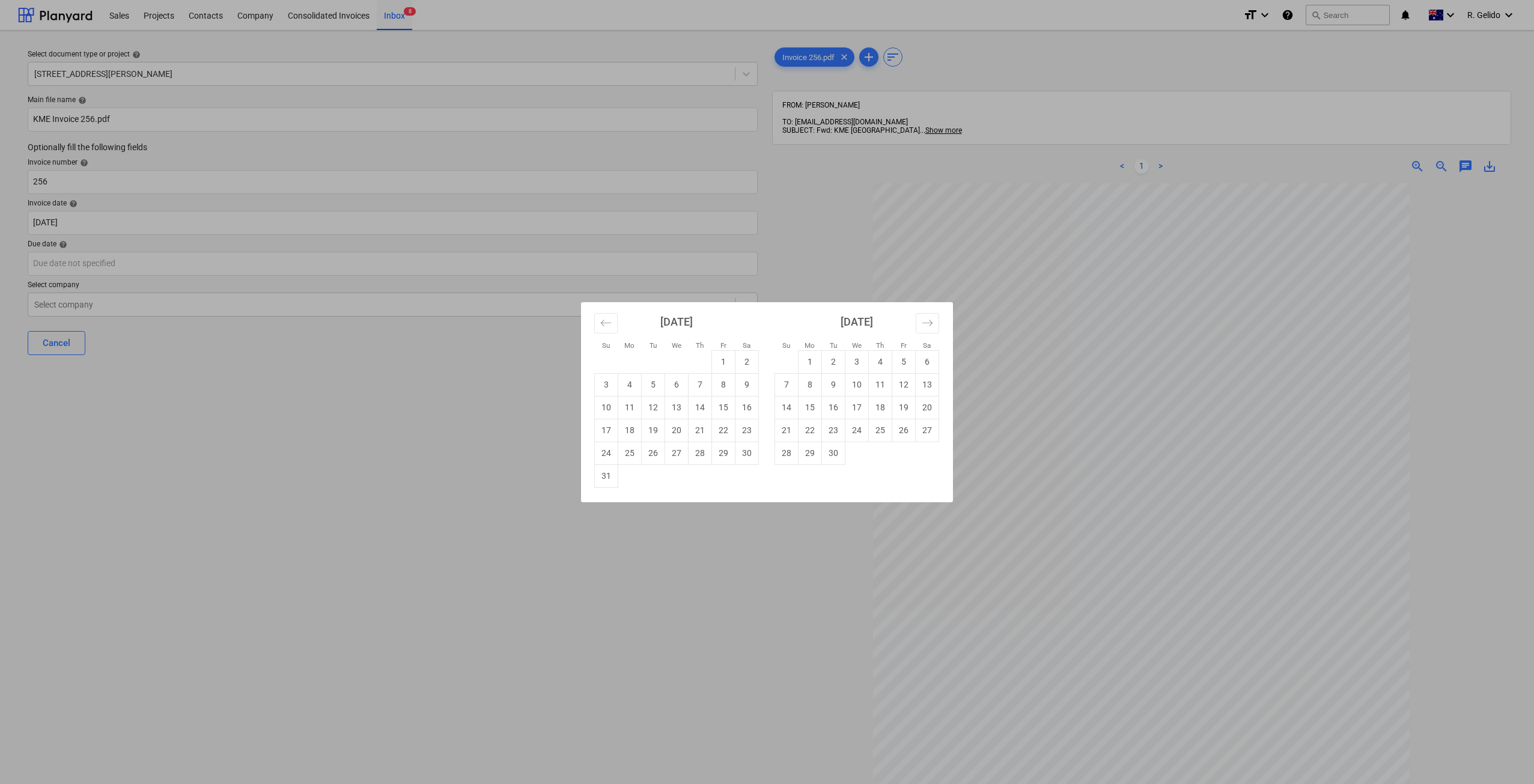
click at [683, 547] on div "Su Mo Tu We Th Fr Sa Su Mo Tu We Th Fr Sa July 2025 1 2 3 4 5 6 7 8 9 10 11 12 …" at bounding box center [767, 392] width 1534 height 784
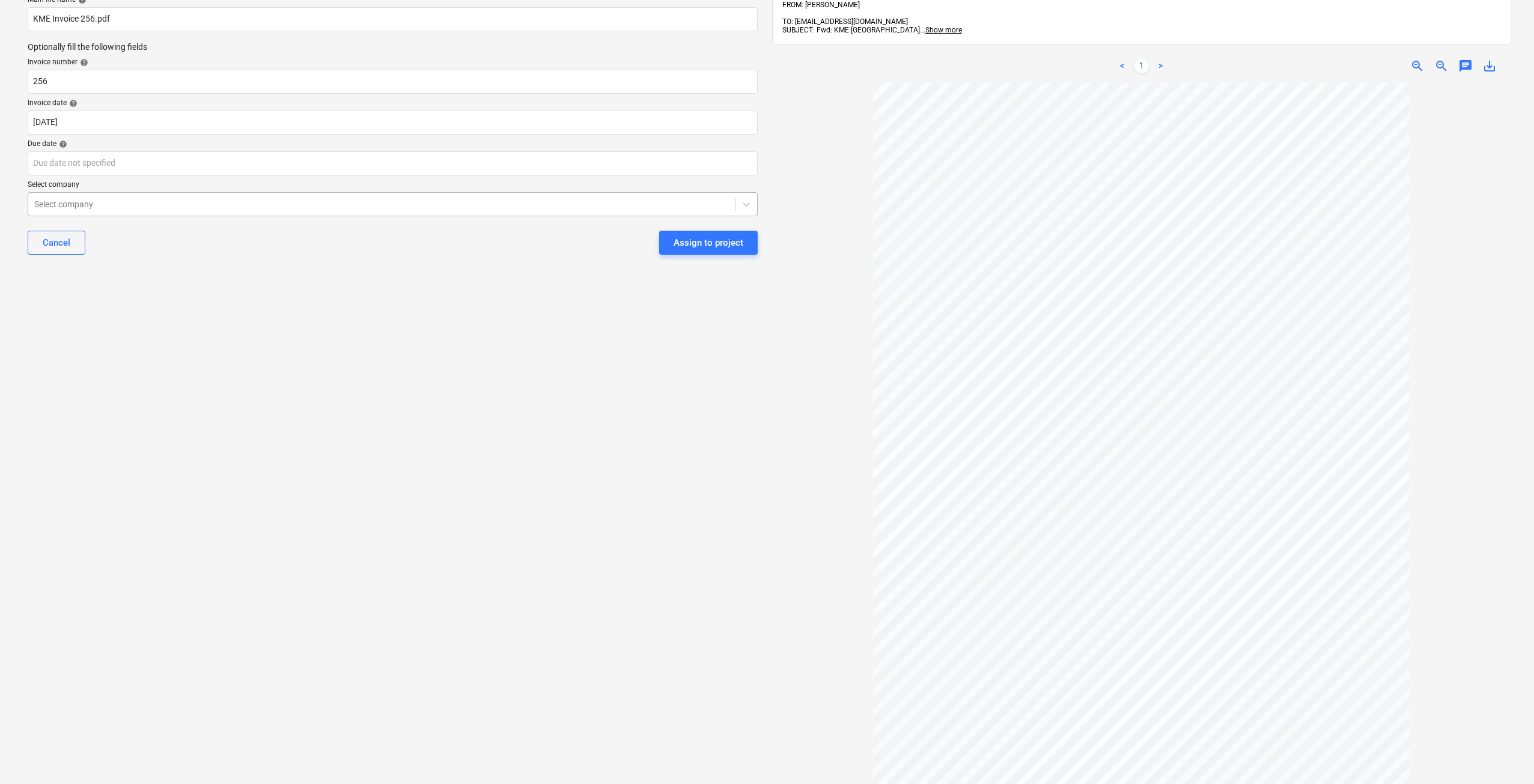
click at [242, 207] on div at bounding box center [381, 204] width 694 height 12
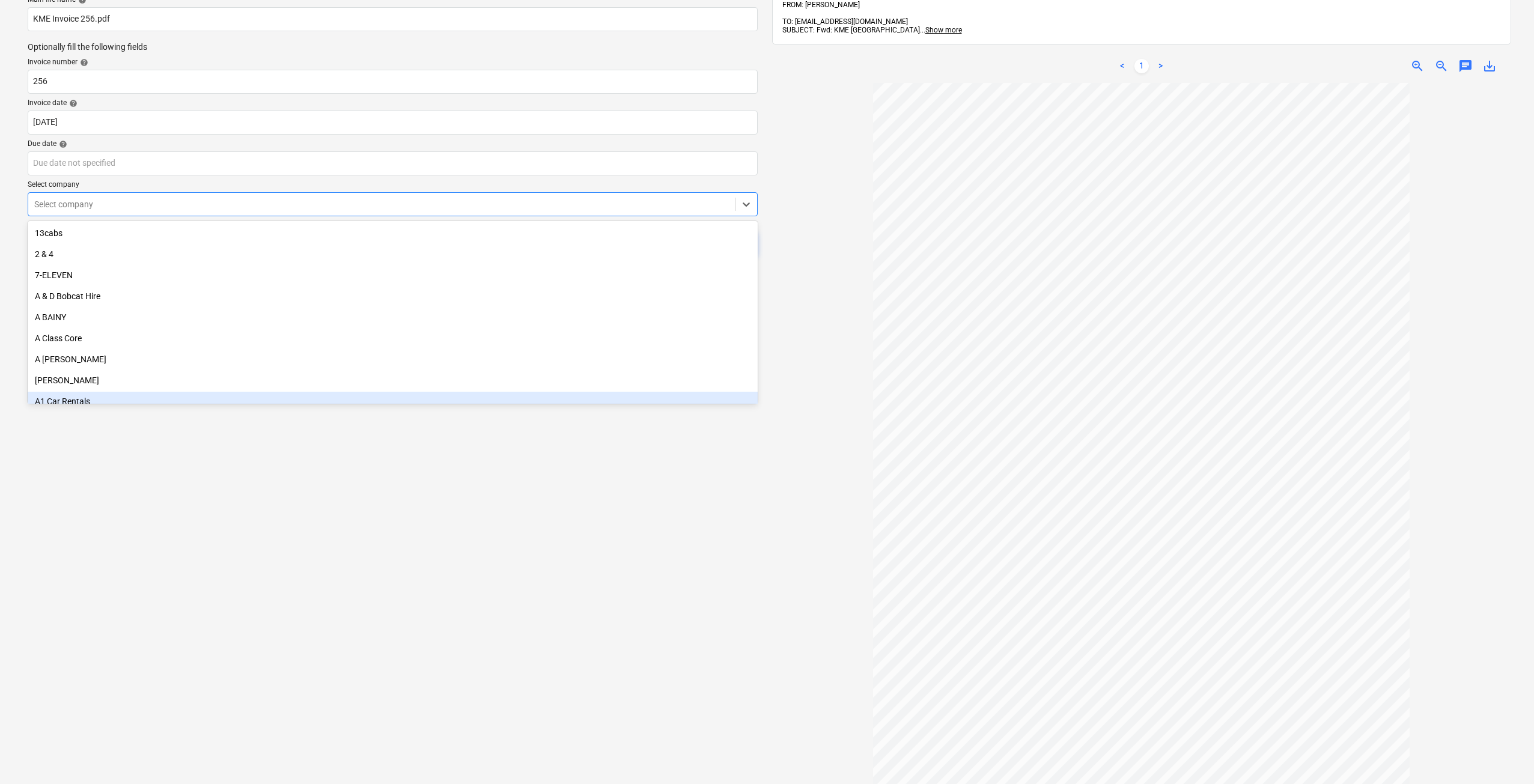
drag, startPoint x: 203, startPoint y: 490, endPoint x: 271, endPoint y: 350, distance: 155.6
click at [200, 489] on div "Select document type or project help 127 High Street, Willoughby East Main file…" at bounding box center [392, 384] width 749 height 890
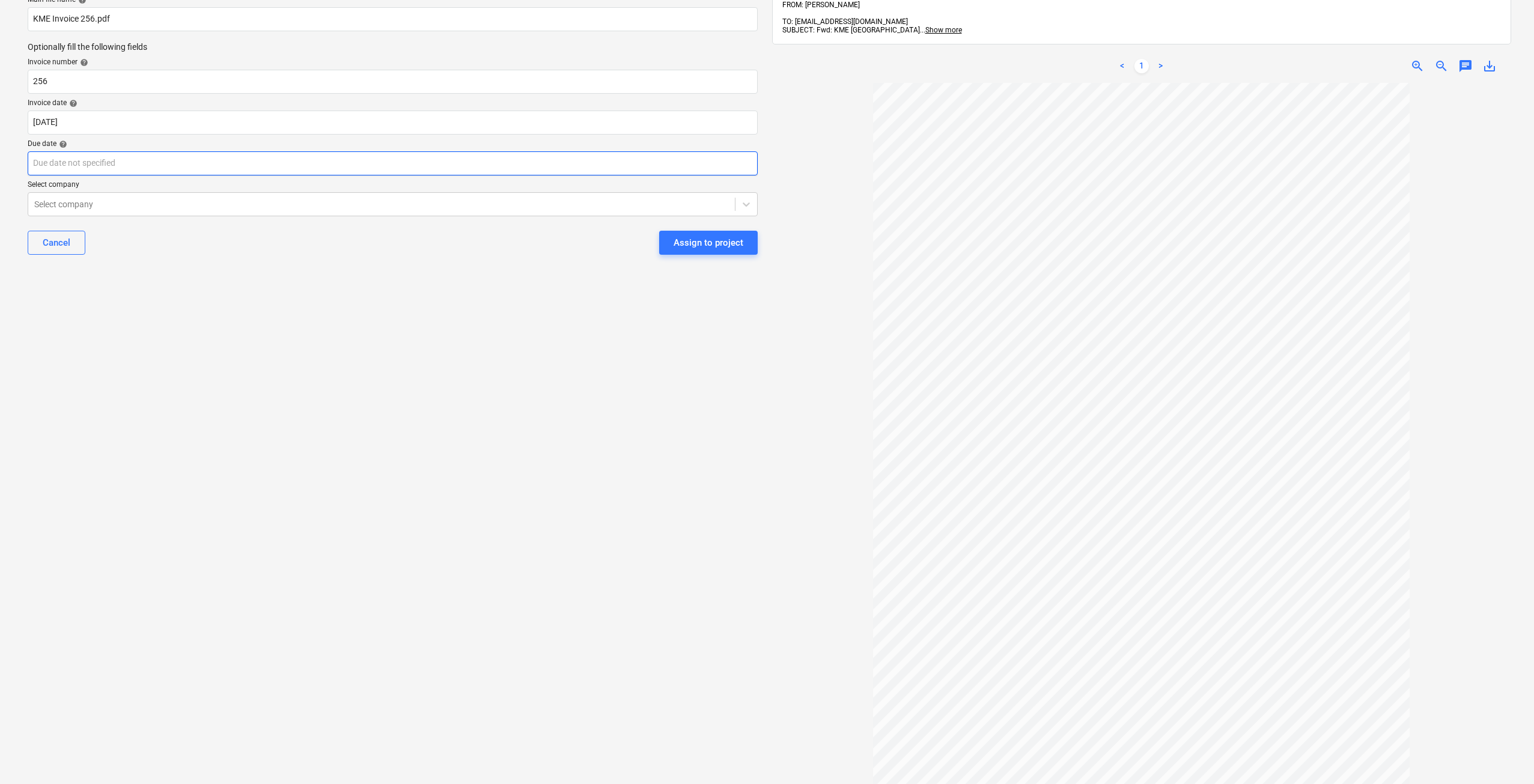
click at [540, 165] on body "Sales Projects Contacts Company Consolidated Invoices Inbox 8 format_size keybo…" at bounding box center [767, 291] width 1534 height 784
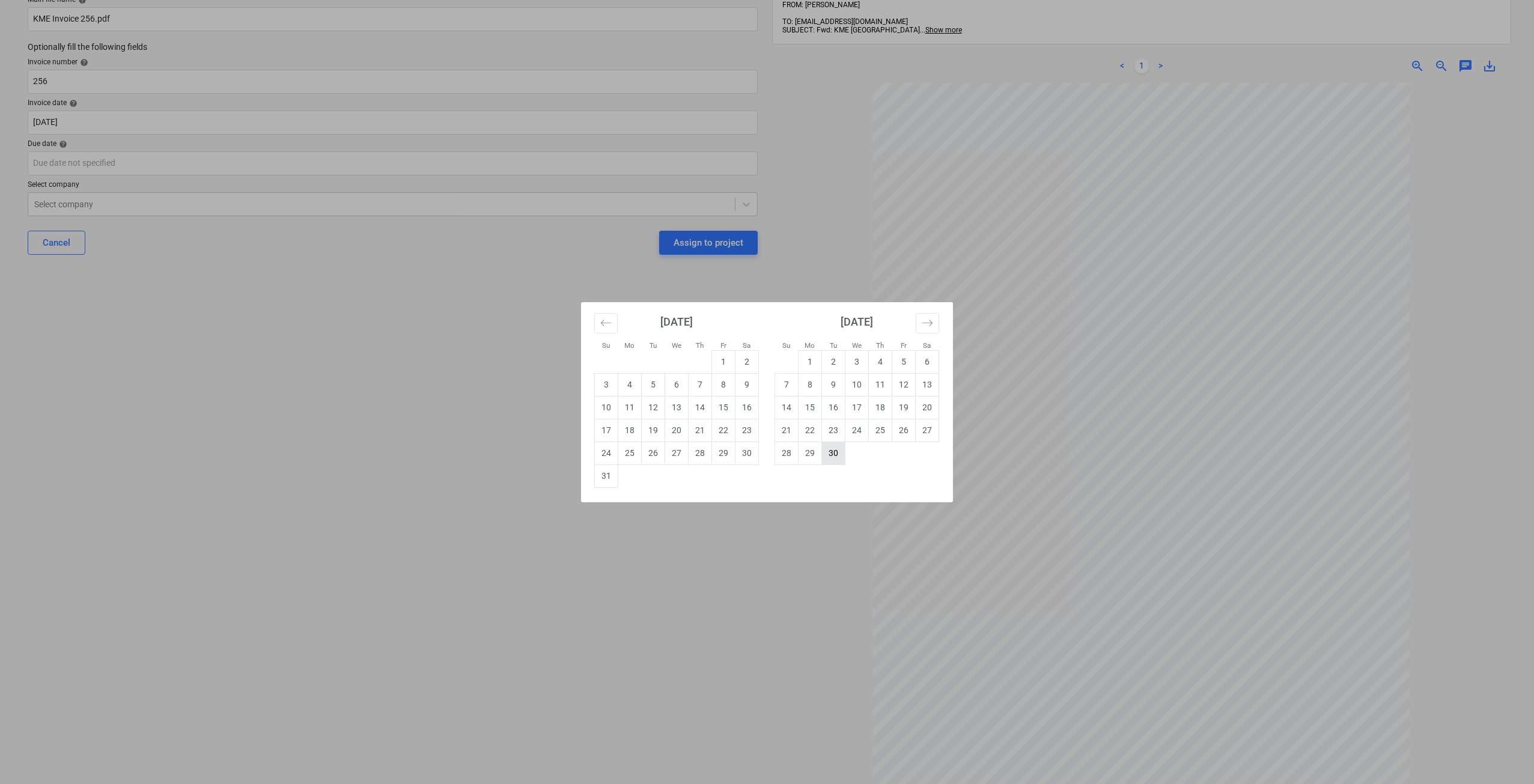
click at [833, 460] on td "30" at bounding box center [833, 453] width 23 height 23
type input "30 Sep 2025"
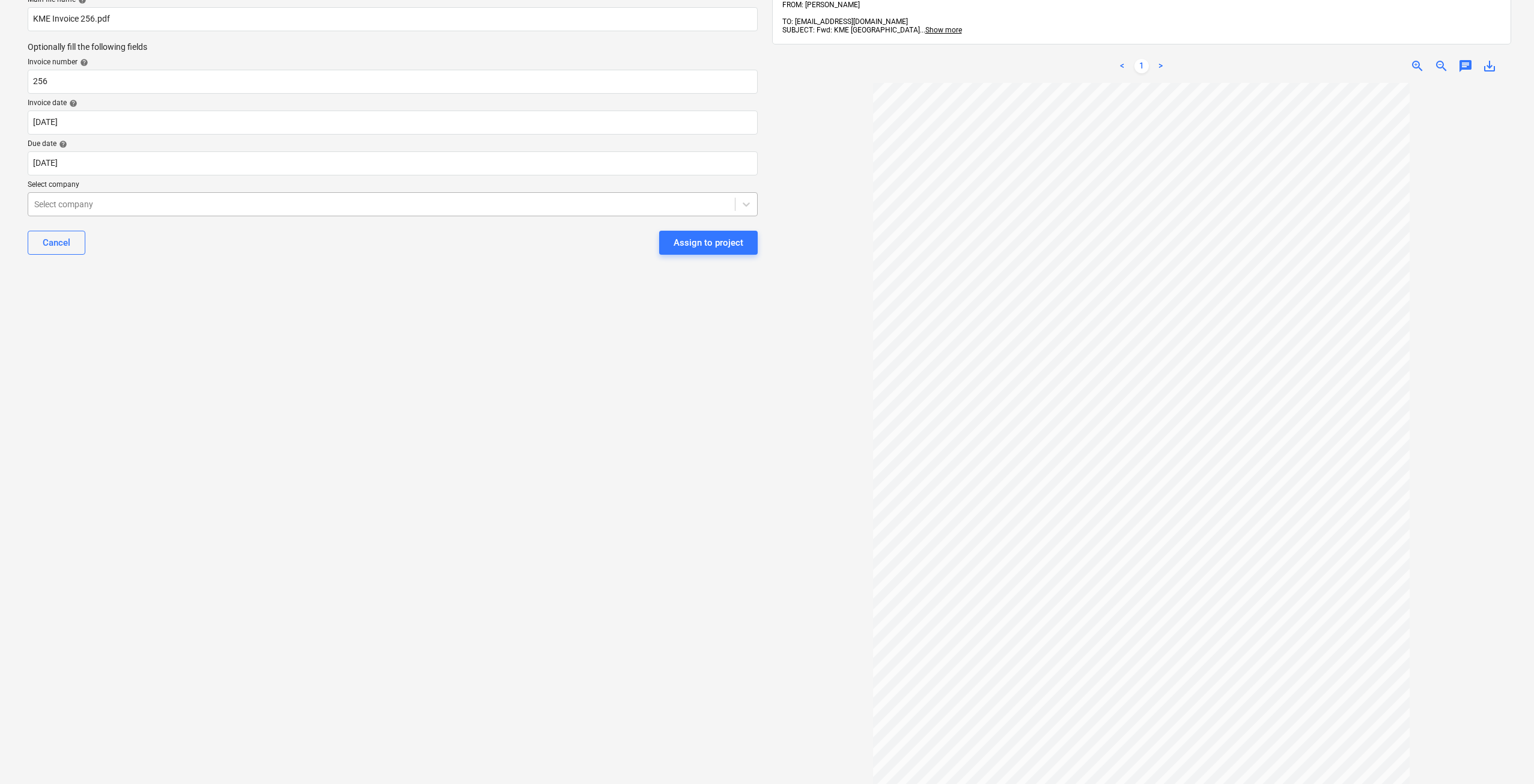
click at [251, 209] on div at bounding box center [381, 204] width 694 height 12
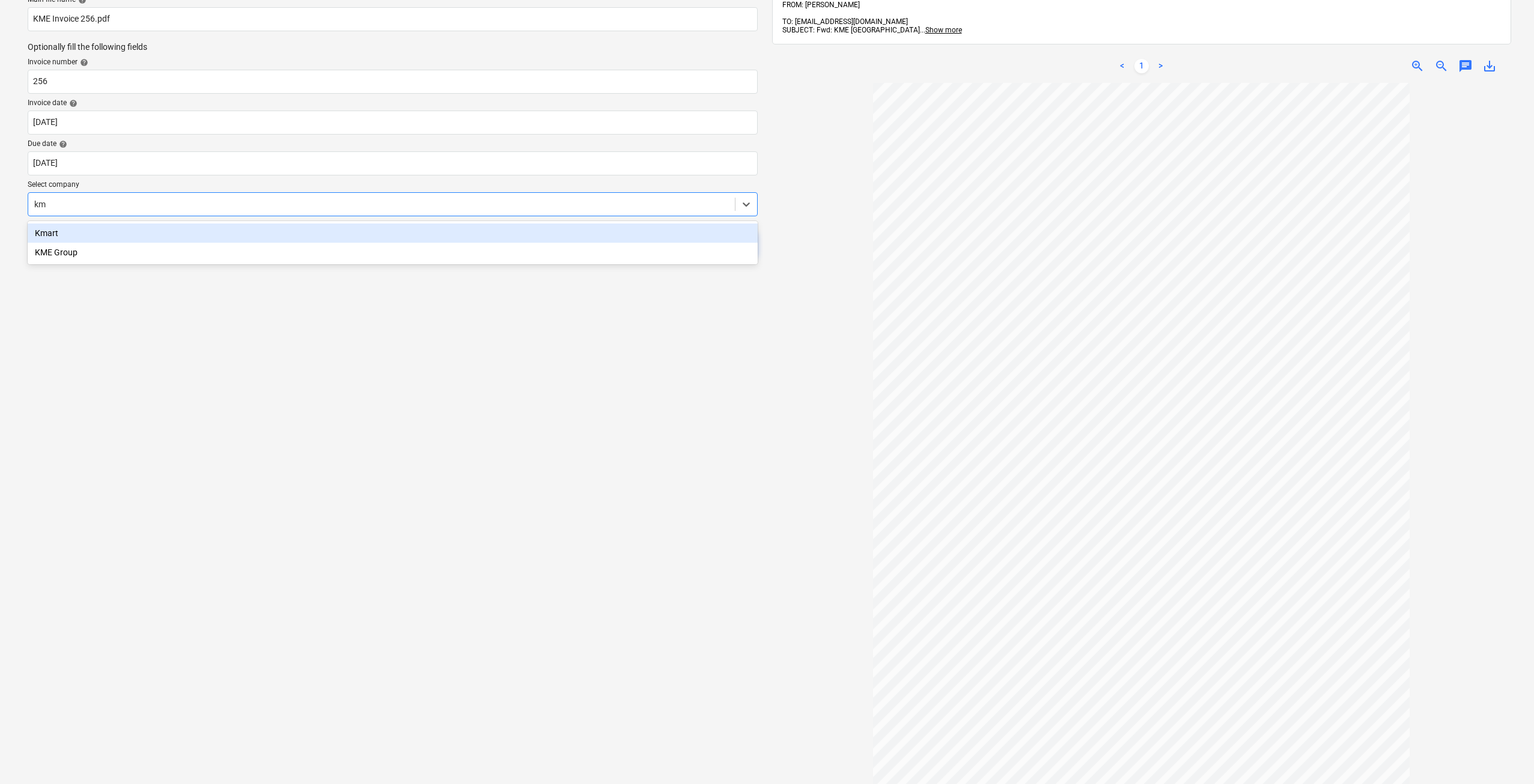
type input "kme"
click at [185, 223] on div "KME Group" at bounding box center [393, 233] width 730 height 19
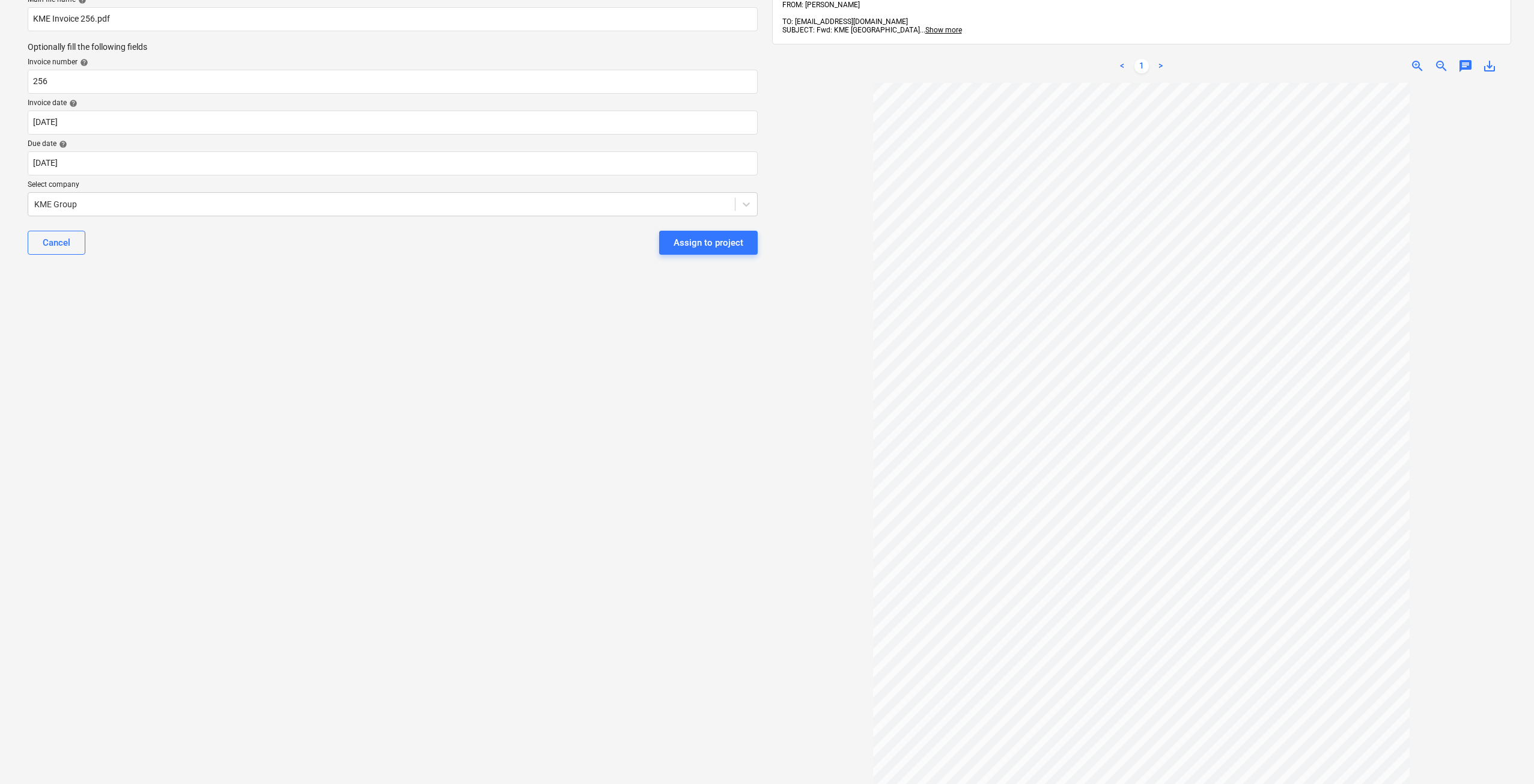
click at [247, 328] on div "Select document type or project help 127 High Street, Willoughby East Main file…" at bounding box center [392, 384] width 749 height 890
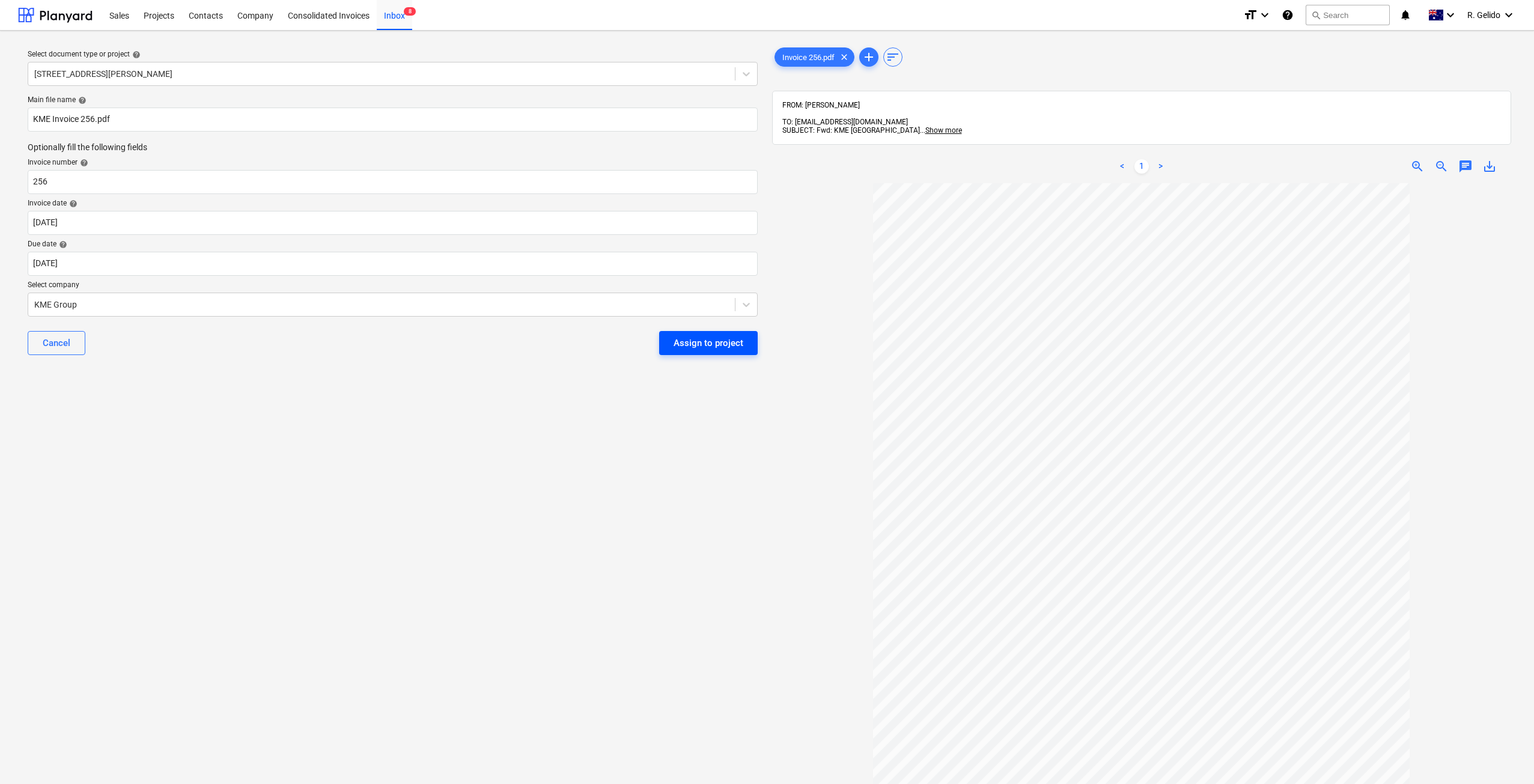
click at [711, 348] on div "Assign to project" at bounding box center [708, 343] width 70 height 15
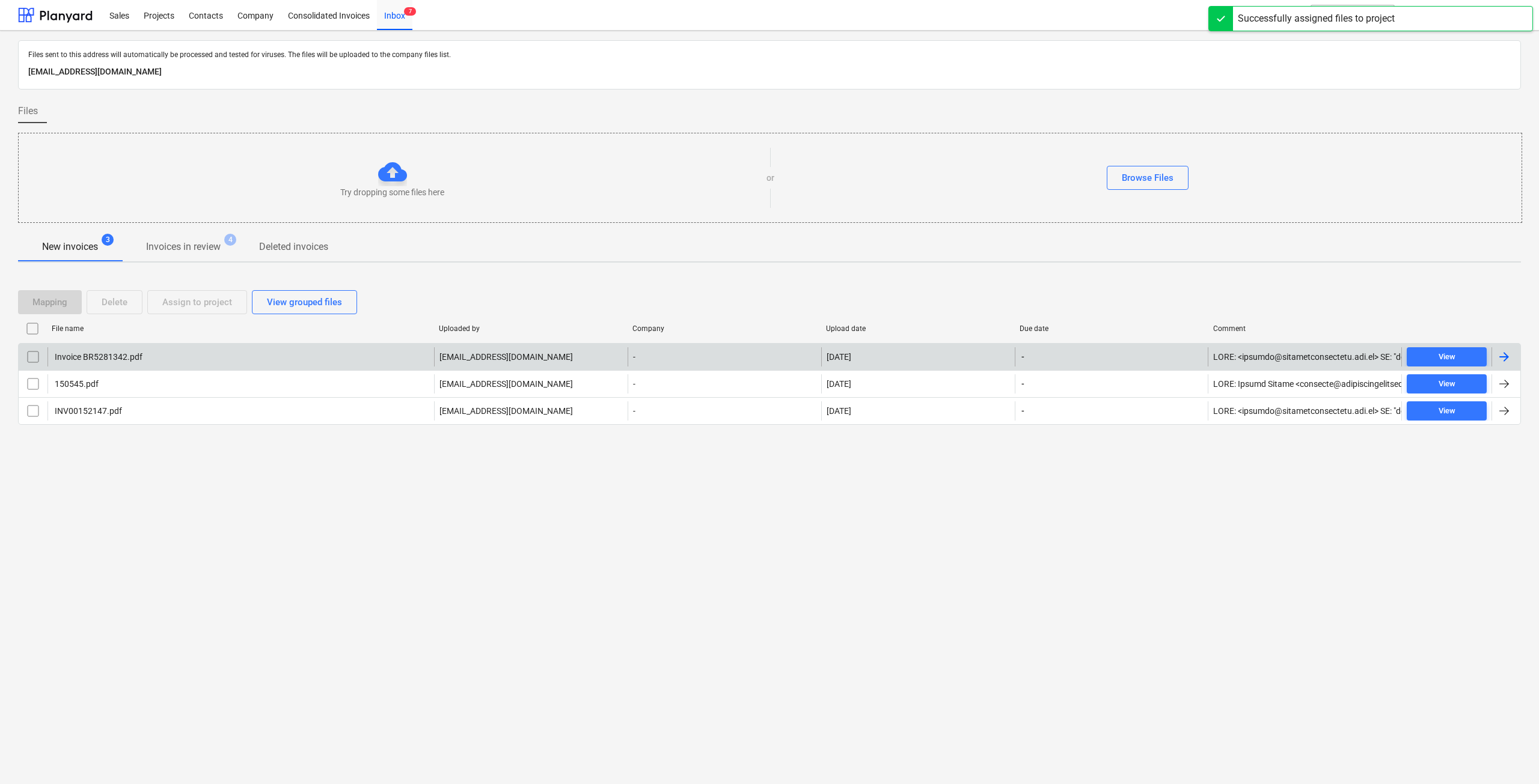
click at [172, 353] on div "Invoice BR5281342.pdf" at bounding box center [241, 356] width 387 height 19
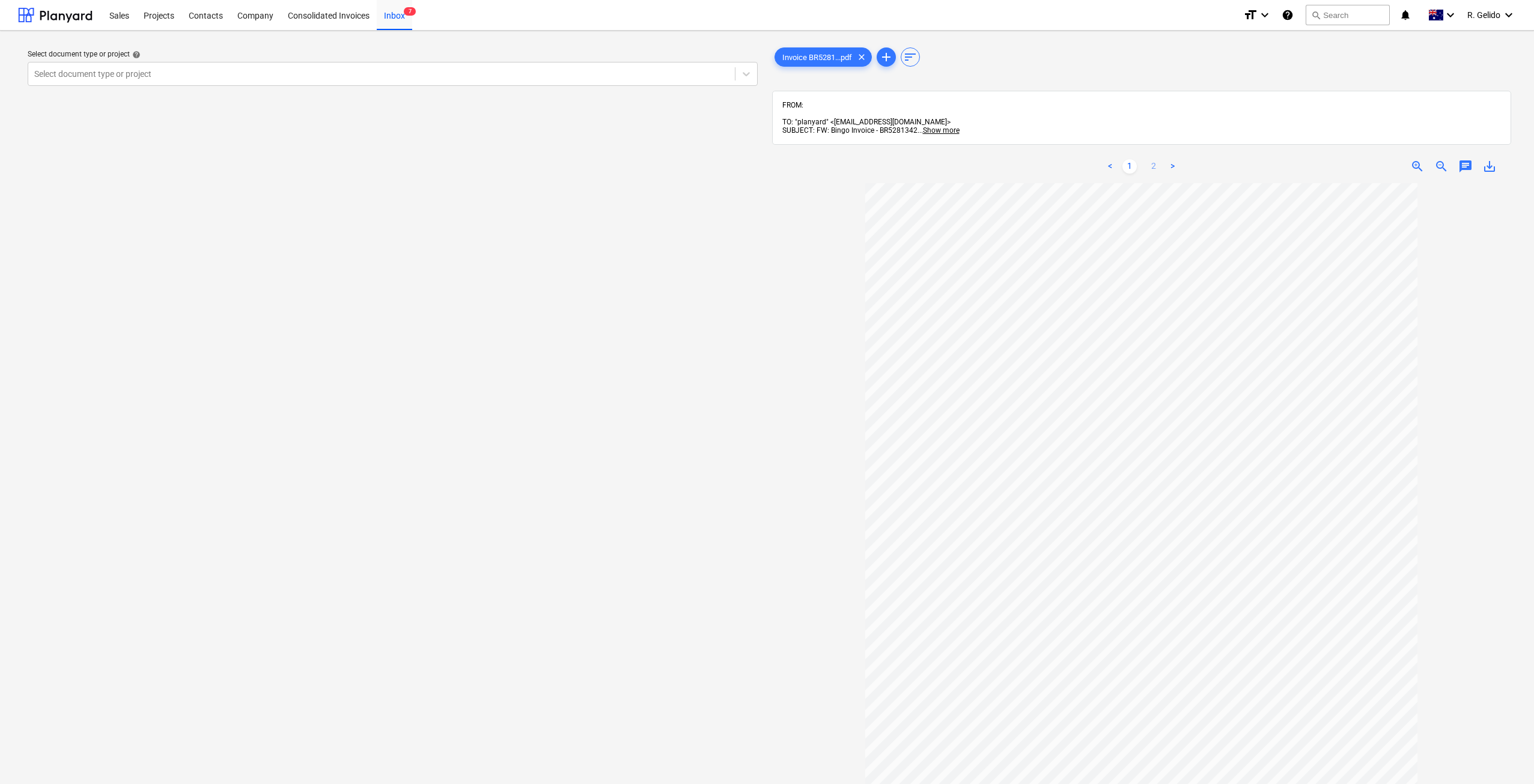
click at [1153, 159] on link "2" at bounding box center [1154, 166] width 15 height 15
click at [397, 9] on div "Inbox 7" at bounding box center [394, 15] width 36 height 31
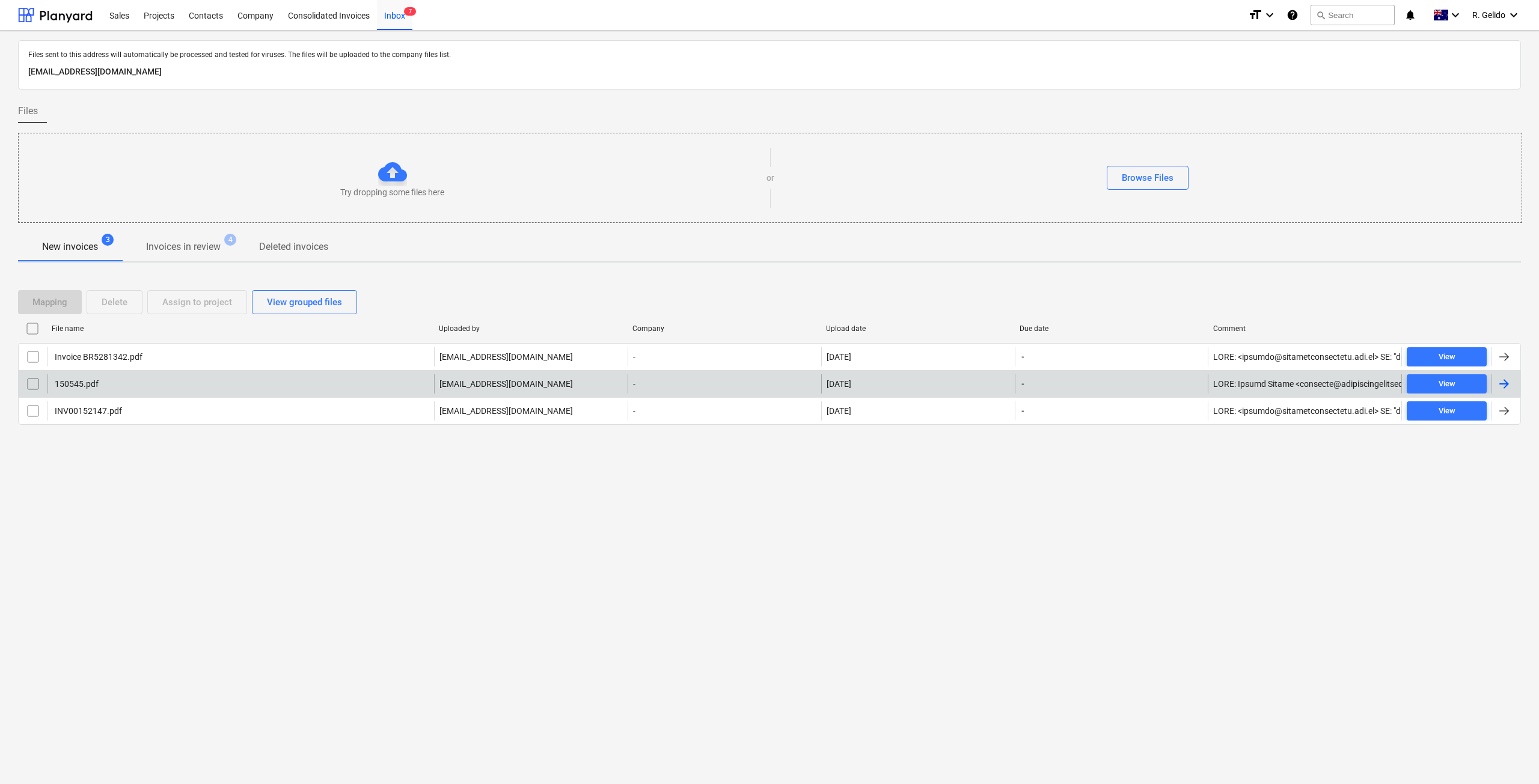
click at [120, 387] on div "150545.pdf" at bounding box center [241, 383] width 387 height 19
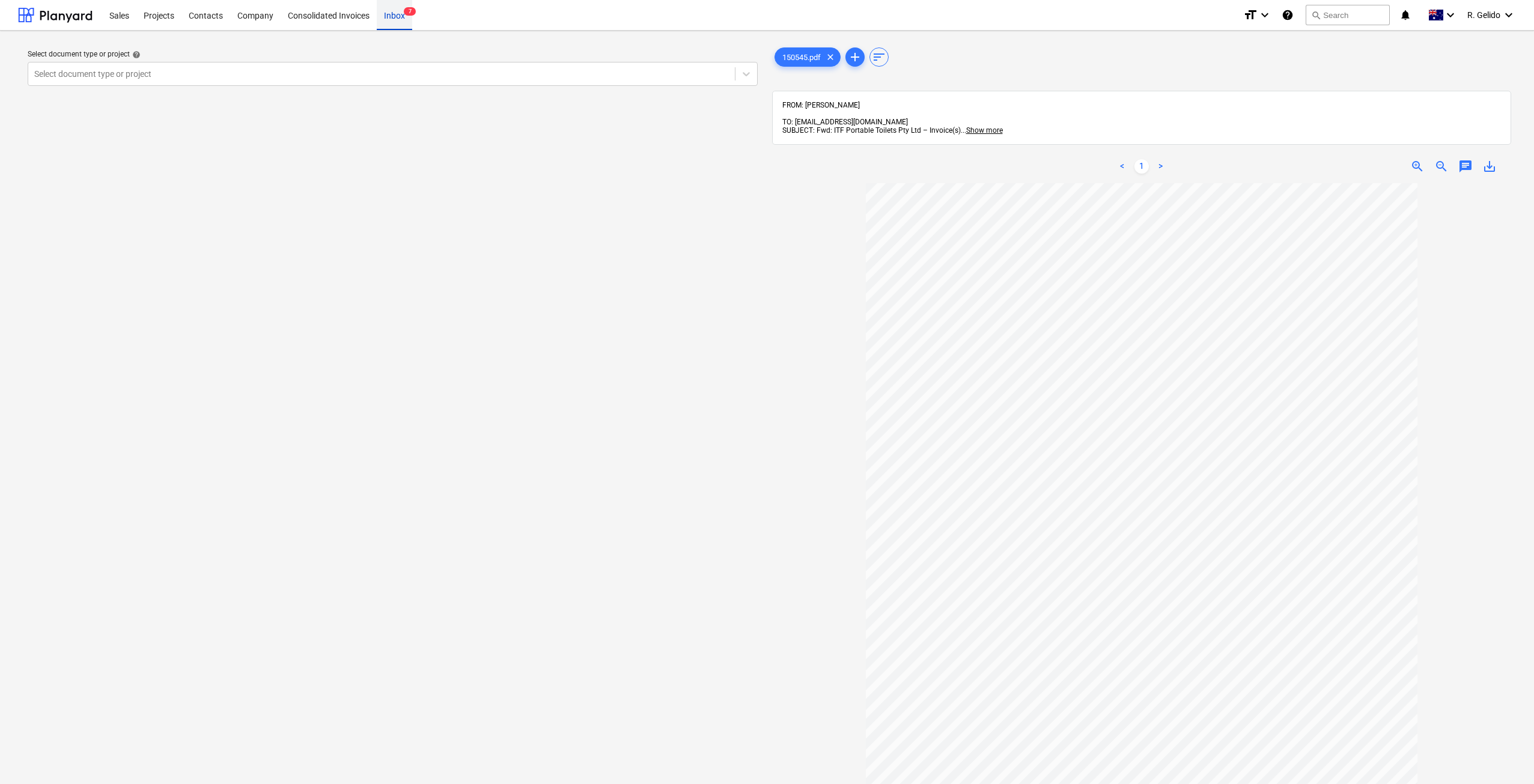
click at [397, 22] on div "Inbox 7" at bounding box center [394, 15] width 36 height 31
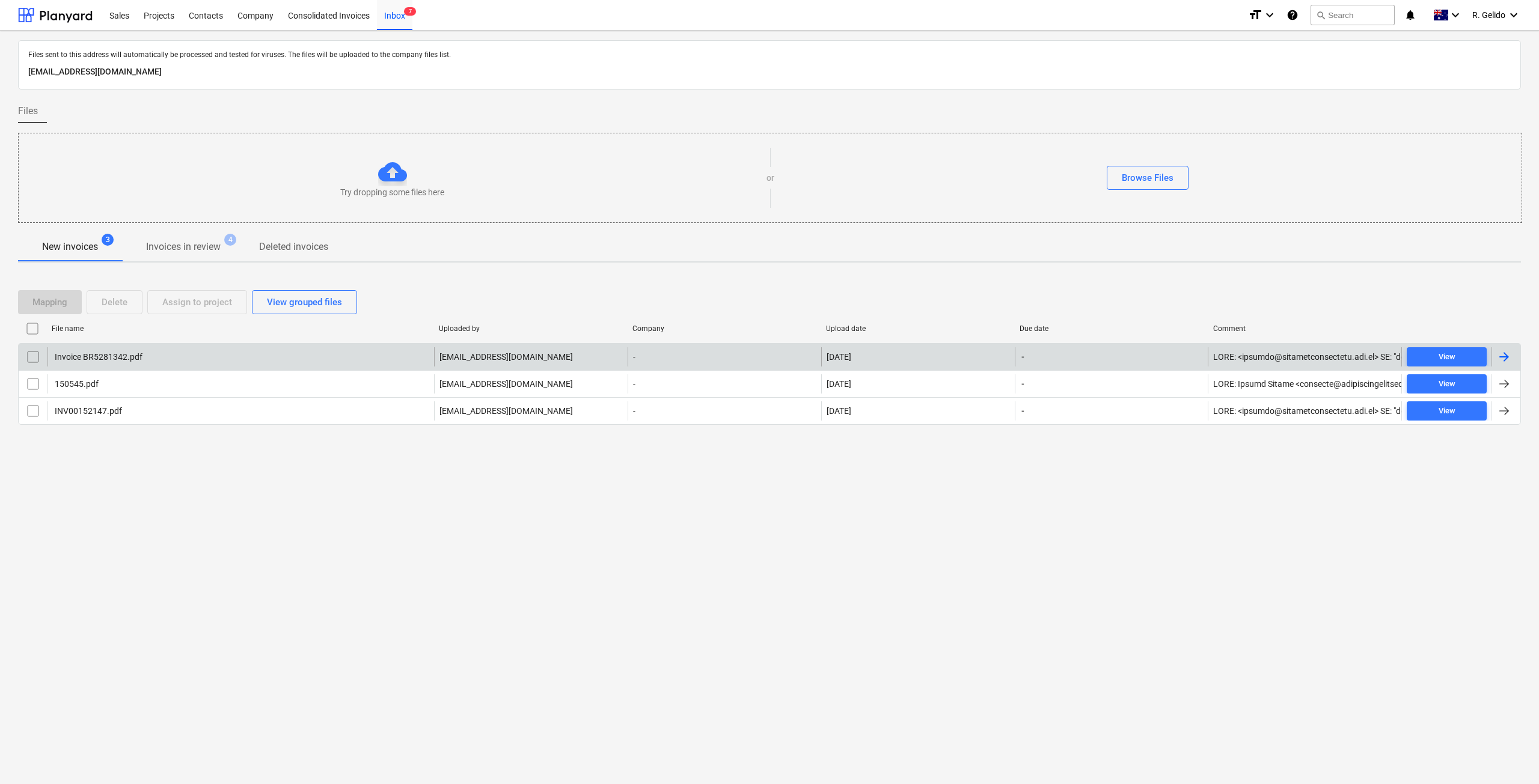
click at [179, 363] on div "Invoice BR5281342.pdf" at bounding box center [241, 356] width 387 height 19
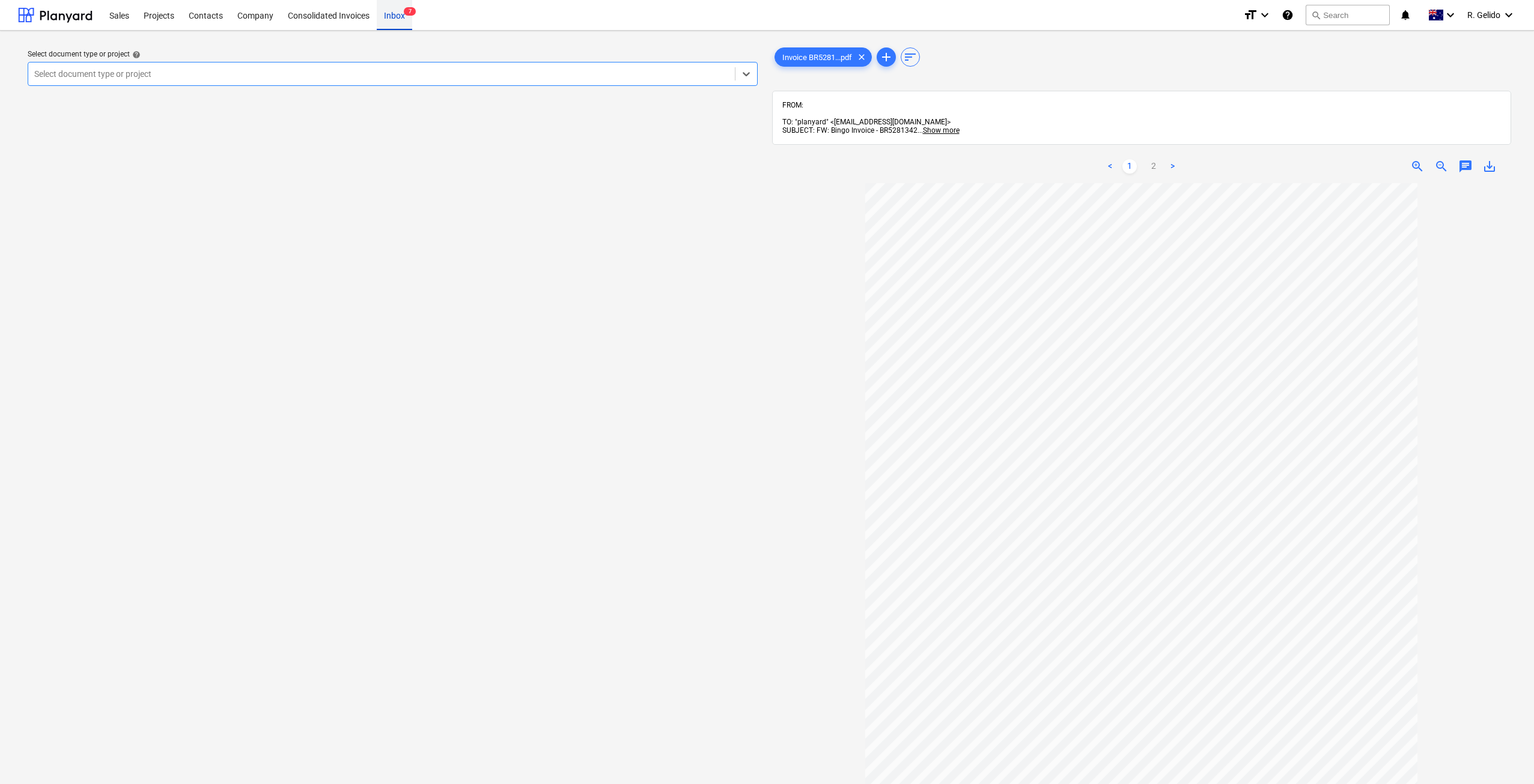
click at [403, 20] on div "Inbox 7" at bounding box center [394, 15] width 36 height 31
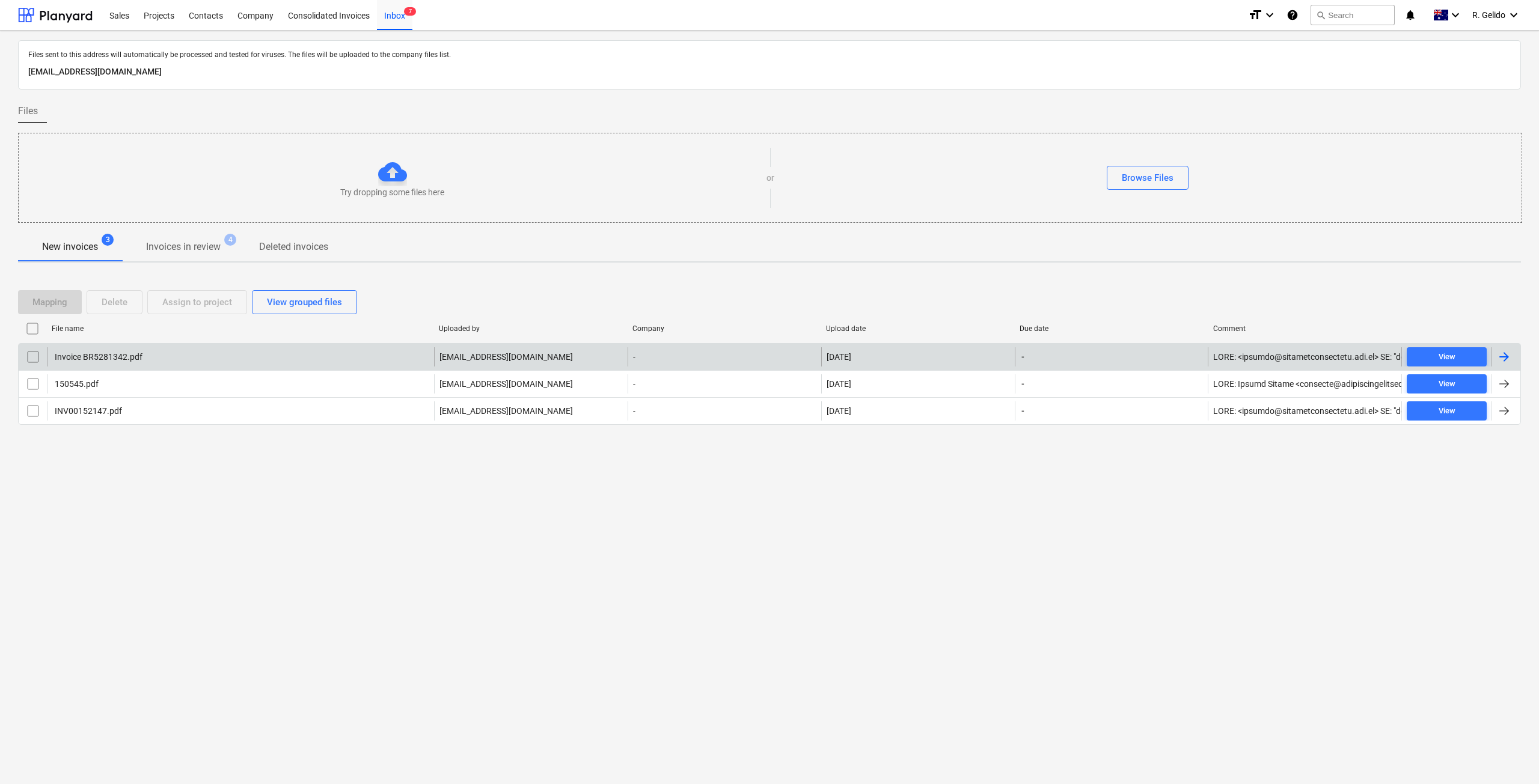
click at [206, 361] on div "Invoice BR5281342.pdf" at bounding box center [241, 356] width 387 height 19
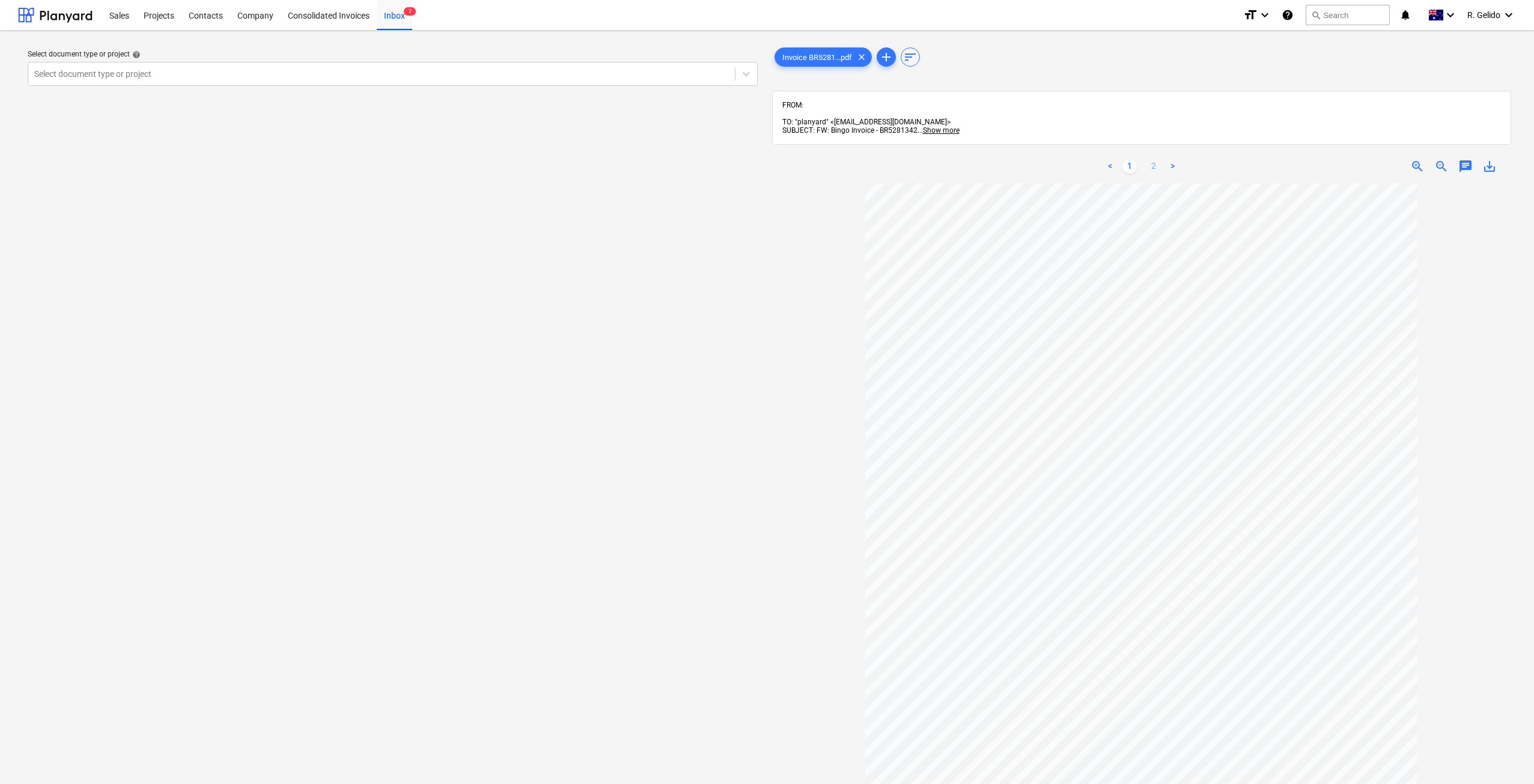
click at [1156, 159] on link "2" at bounding box center [1154, 166] width 15 height 15
click at [391, 20] on div "Inbox 7" at bounding box center [394, 15] width 36 height 31
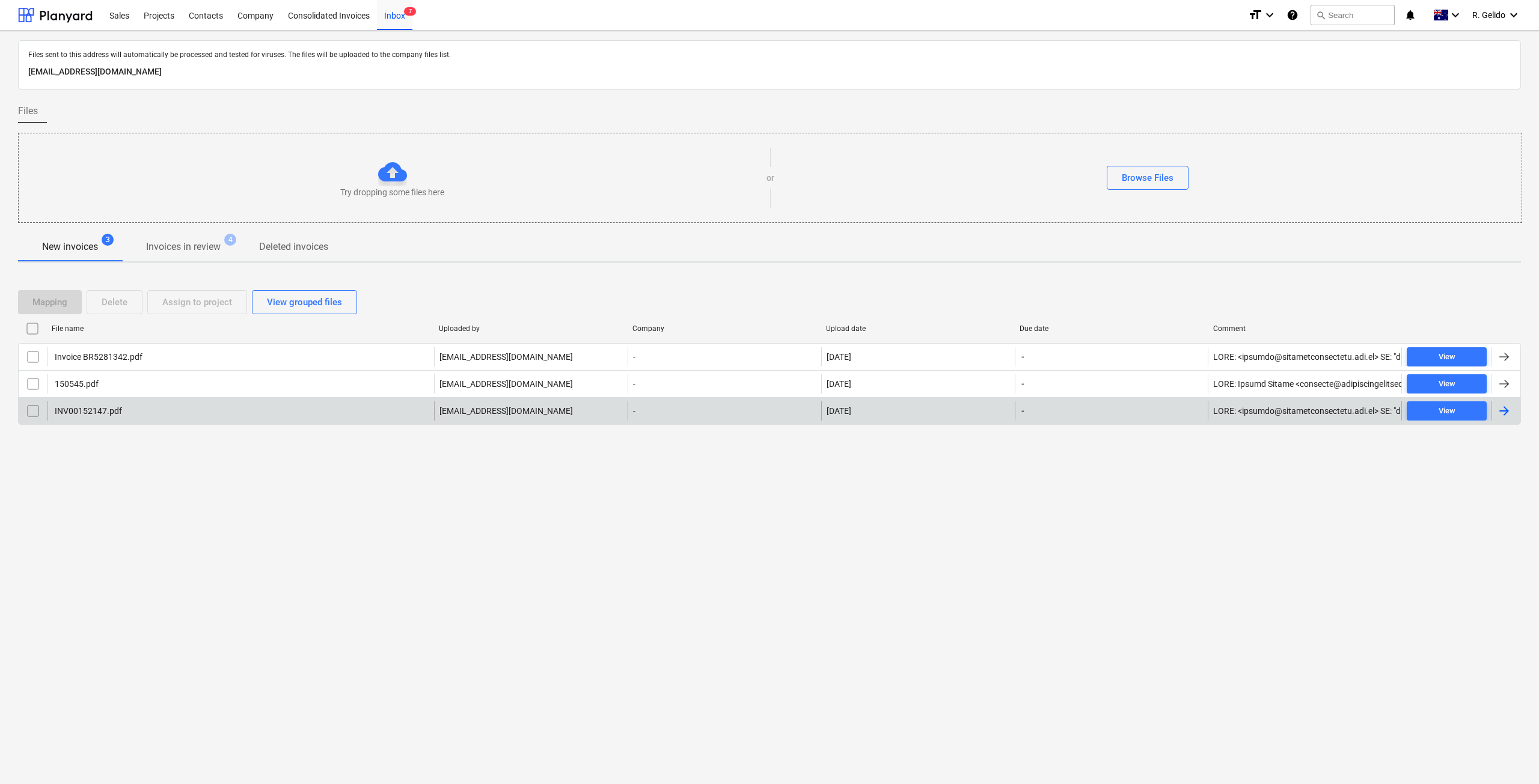
click at [148, 414] on div "INV00152147.pdf" at bounding box center [241, 411] width 387 height 19
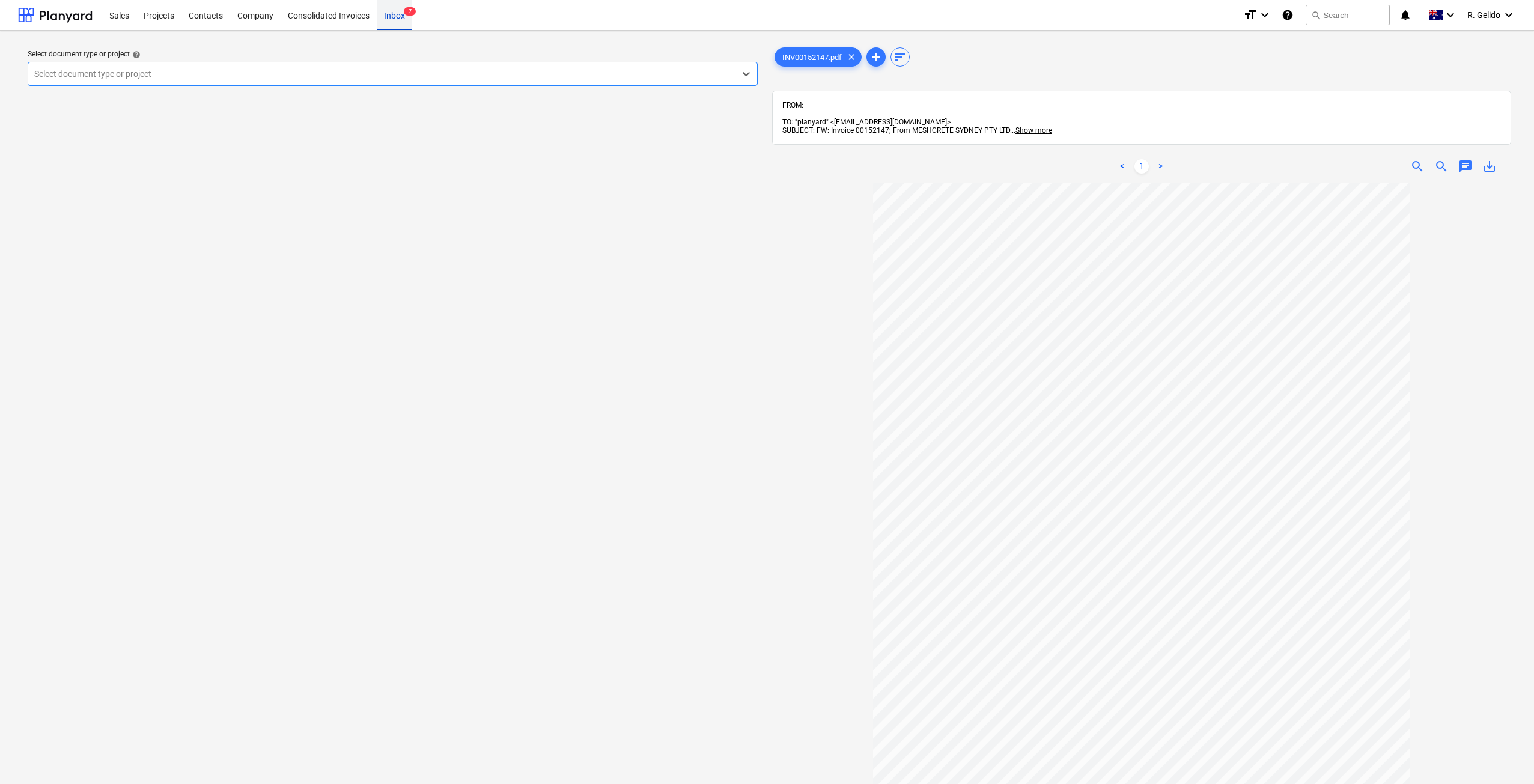
click at [411, 12] on span "7" at bounding box center [410, 11] width 12 height 9
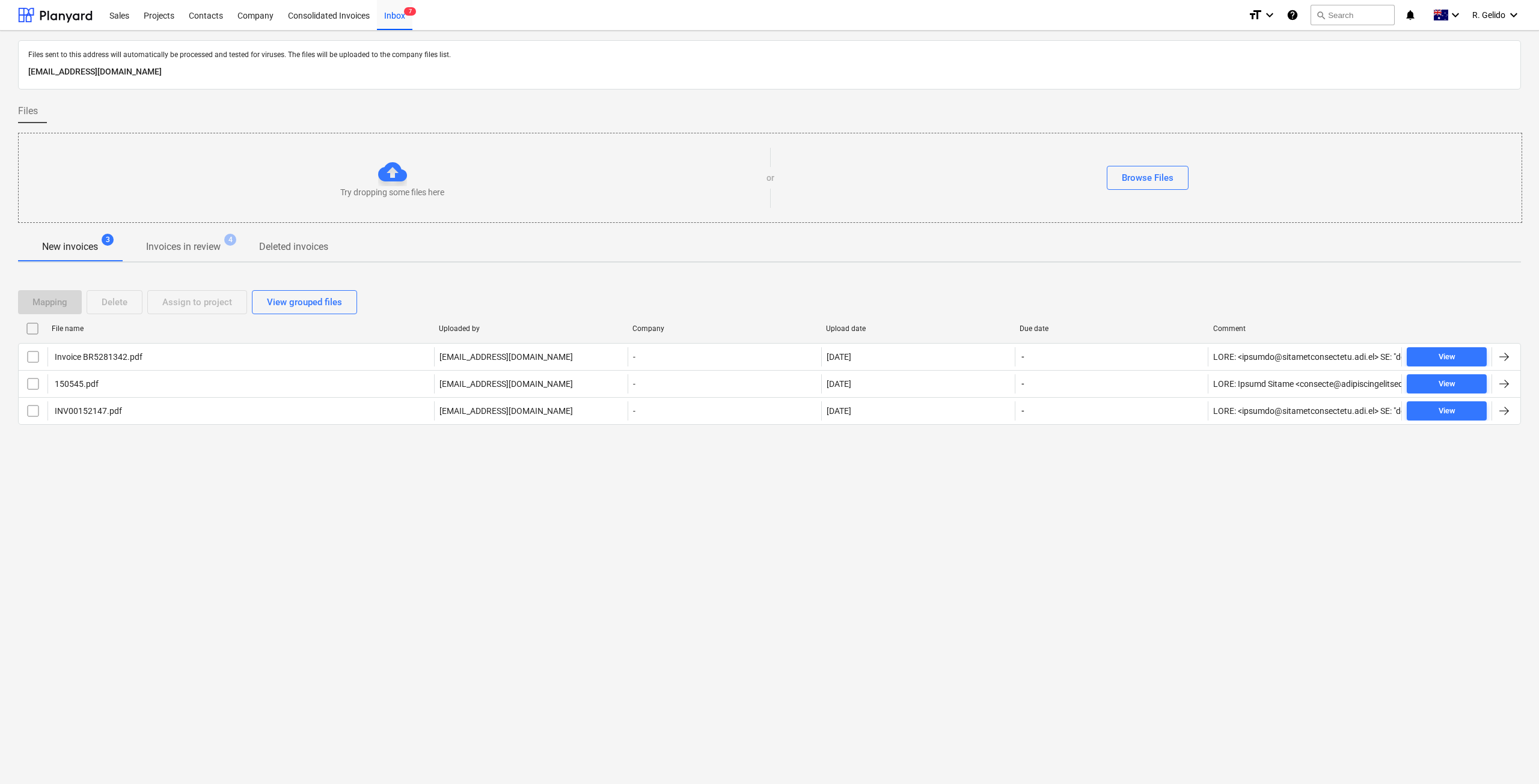
drag, startPoint x: 361, startPoint y: 572, endPoint x: 367, endPoint y: 278, distance: 294.1
click at [360, 571] on div "Files sent to this address will automatically be processed and tested for virus…" at bounding box center [770, 407] width 1539 height 754
click at [121, 555] on div "Files sent to this address will automatically be processed and tested for virus…" at bounding box center [770, 407] width 1539 height 754
click at [360, 489] on div "Files sent to this address will automatically be processed and tested for virus…" at bounding box center [770, 407] width 1539 height 754
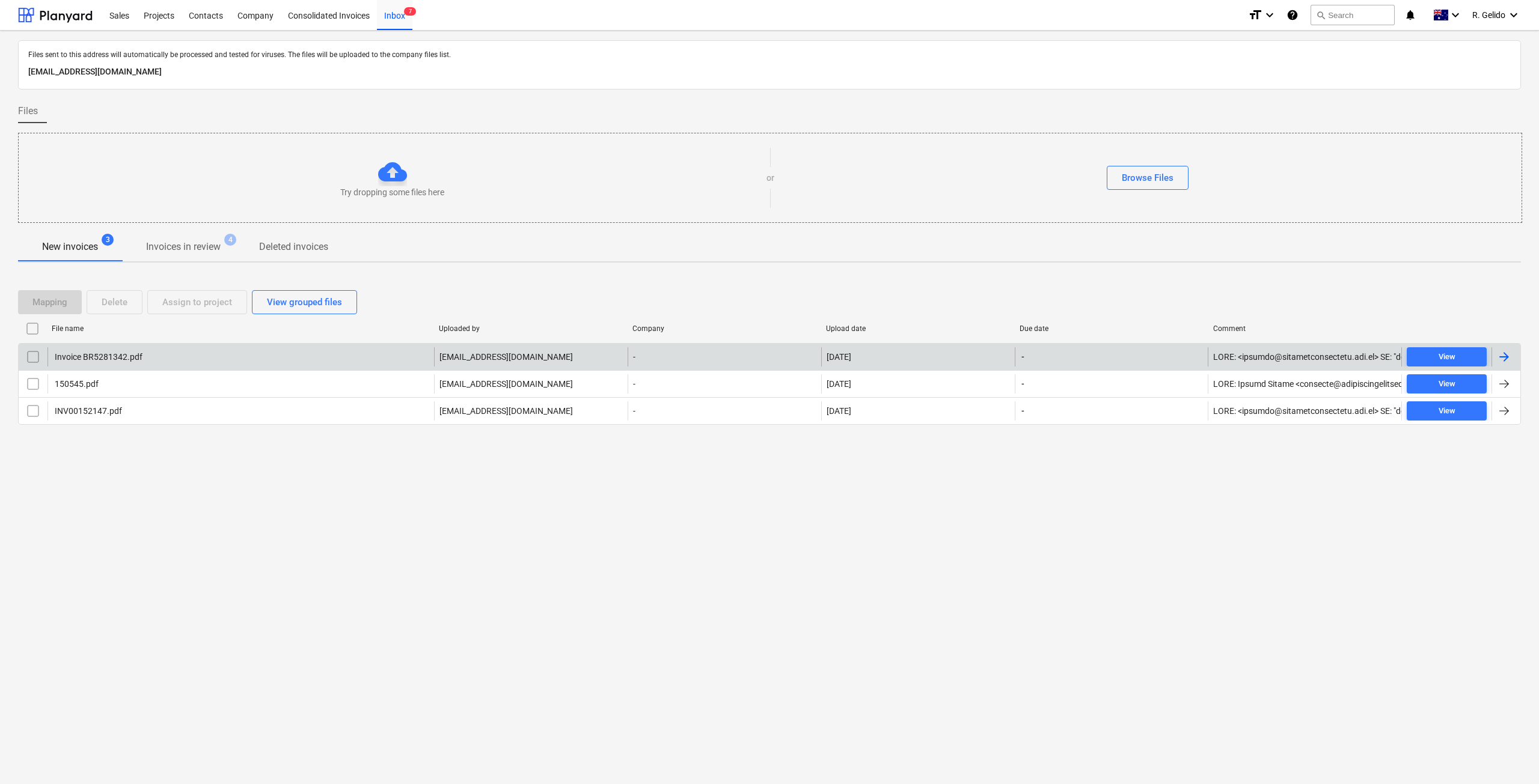
click at [128, 354] on div "Invoice BR5281342.pdf" at bounding box center [97, 356] width 90 height 9
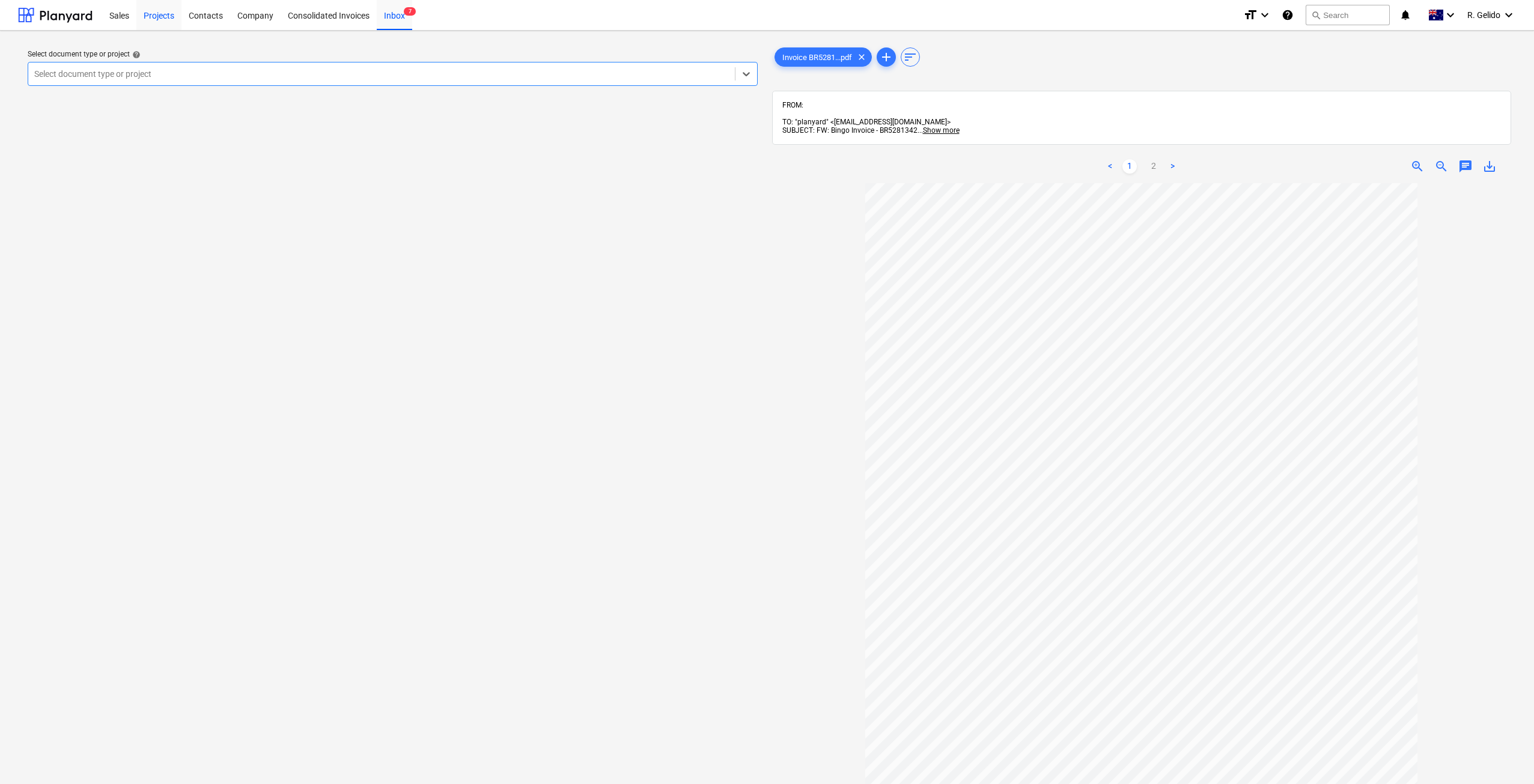
click at [157, 14] on div "Projects" at bounding box center [159, 15] width 45 height 31
